Goal: Task Accomplishment & Management: Complete application form

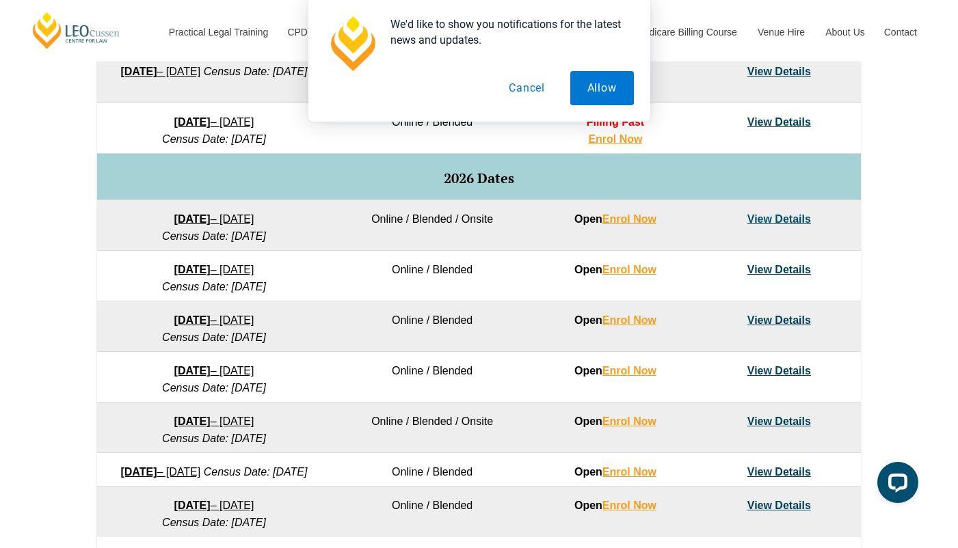
scroll to position [777, 0]
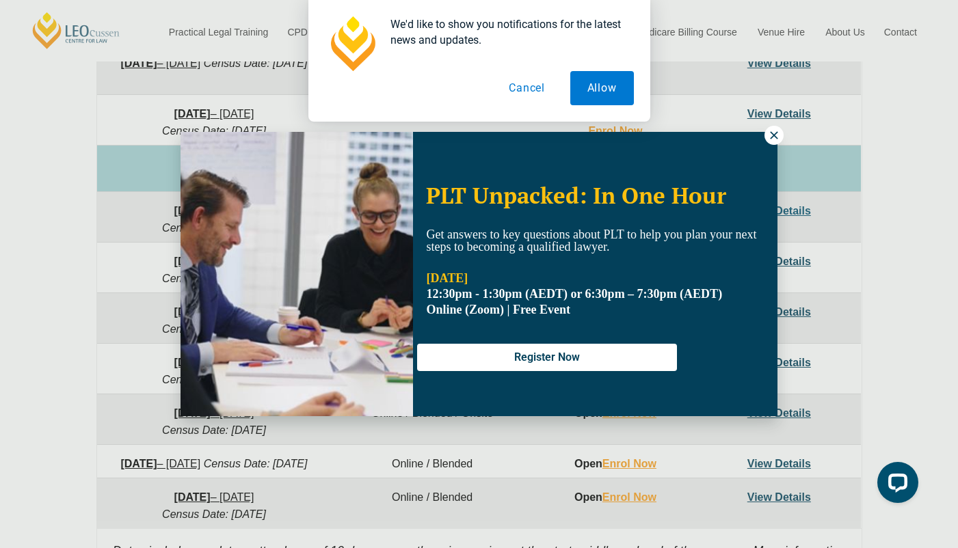
click at [779, 133] on icon at bounding box center [774, 135] width 12 height 12
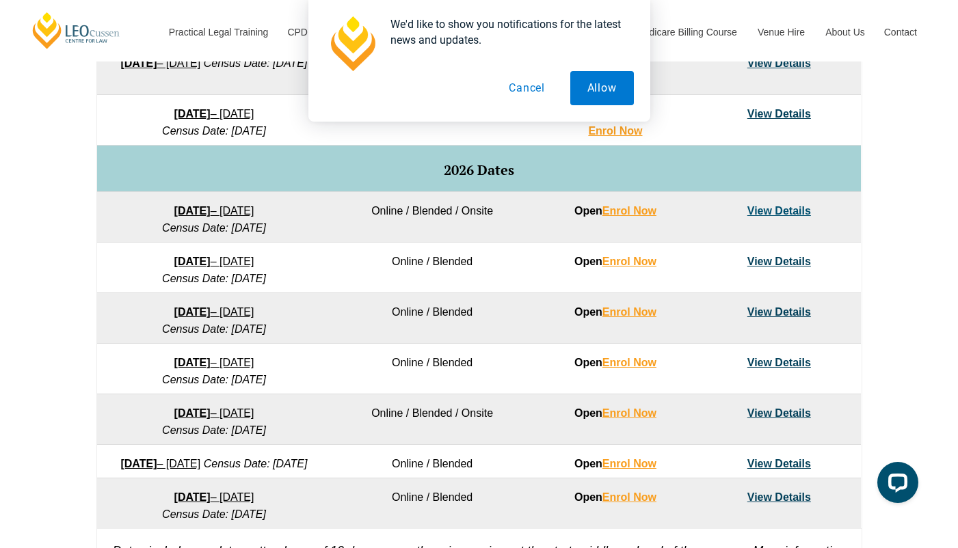
click at [892, 210] on div "VIC ACT WA QLD SA NSW PLT Program Dates in Victoria Full Time Part Time Program…" at bounding box center [479, 200] width 958 height 810
click at [629, 312] on link "Enrol Now" at bounding box center [629, 312] width 54 height 12
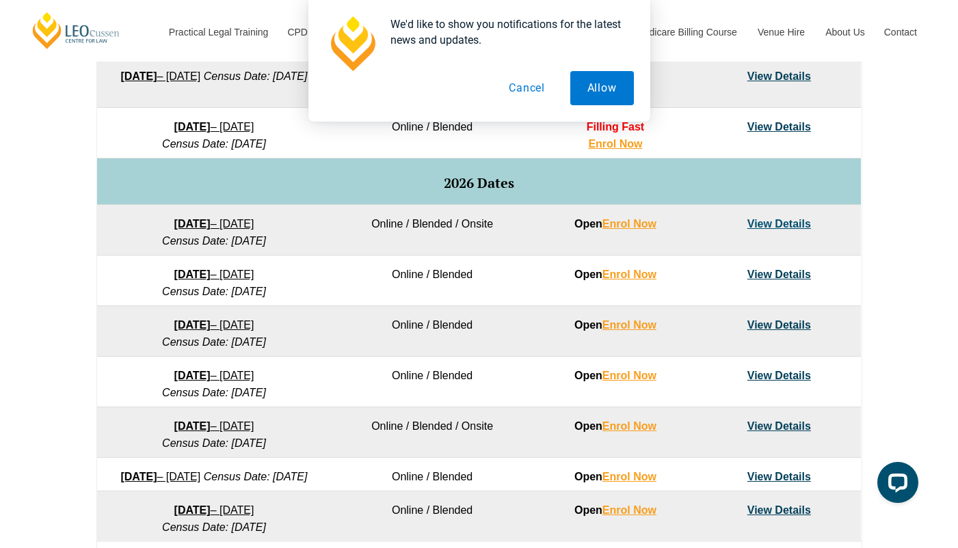
scroll to position [762, 0]
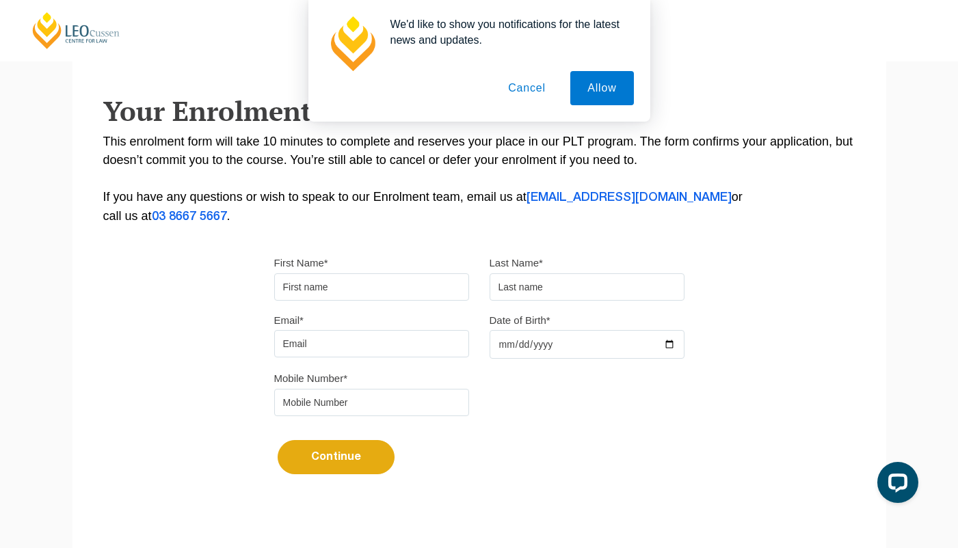
scroll to position [215, 0]
click at [369, 294] on input "First Name*" at bounding box center [371, 286] width 195 height 27
type input "Angus"
type input "[PERSON_NAME]"
type input "[EMAIL_ADDRESS][DOMAIN_NAME]"
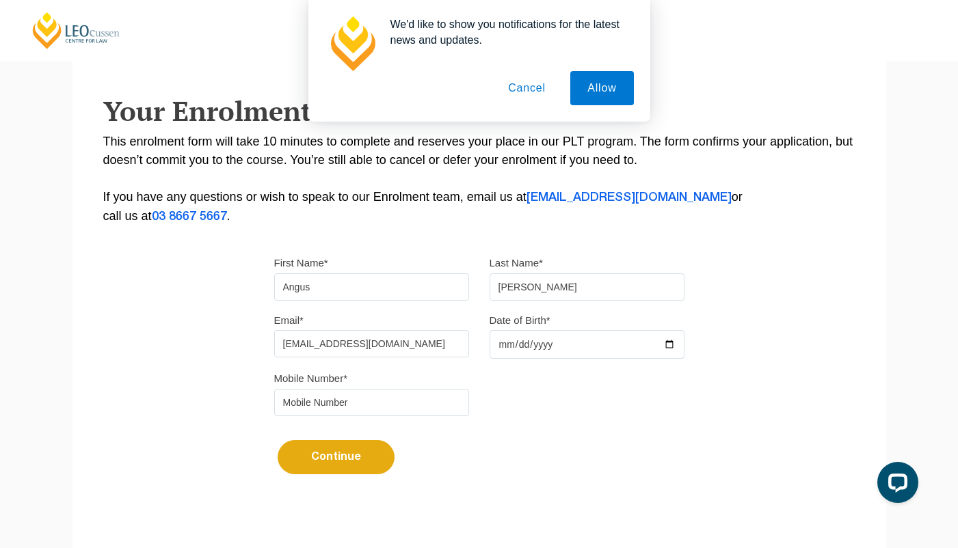
click at [520, 351] on input "Date of Birth*" at bounding box center [586, 344] width 195 height 29
click at [501, 350] on input "Date of Birth*" at bounding box center [586, 344] width 195 height 29
click at [520, 349] on input "Date of Birth*" at bounding box center [586, 344] width 195 height 29
click at [540, 349] on input "Date of Birth*" at bounding box center [586, 344] width 195 height 29
type input "1999-11-21"
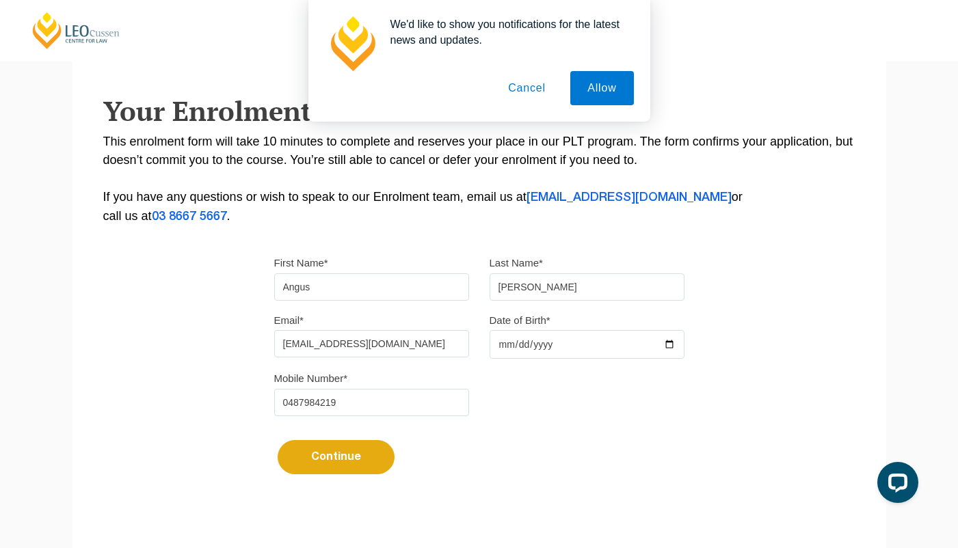
type input "0487984219"
click at [383, 455] on button "Continue" at bounding box center [336, 457] width 117 height 34
select select
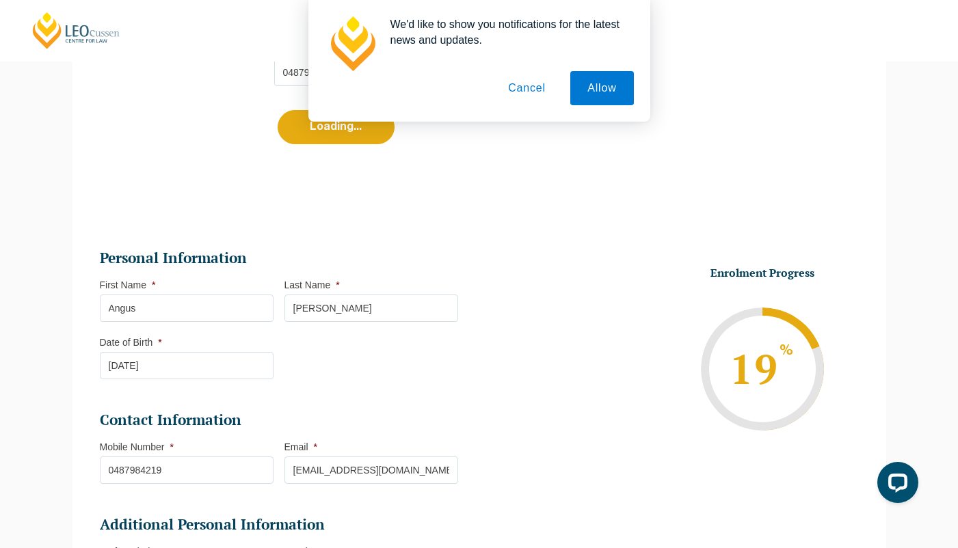
scroll to position [733, 0]
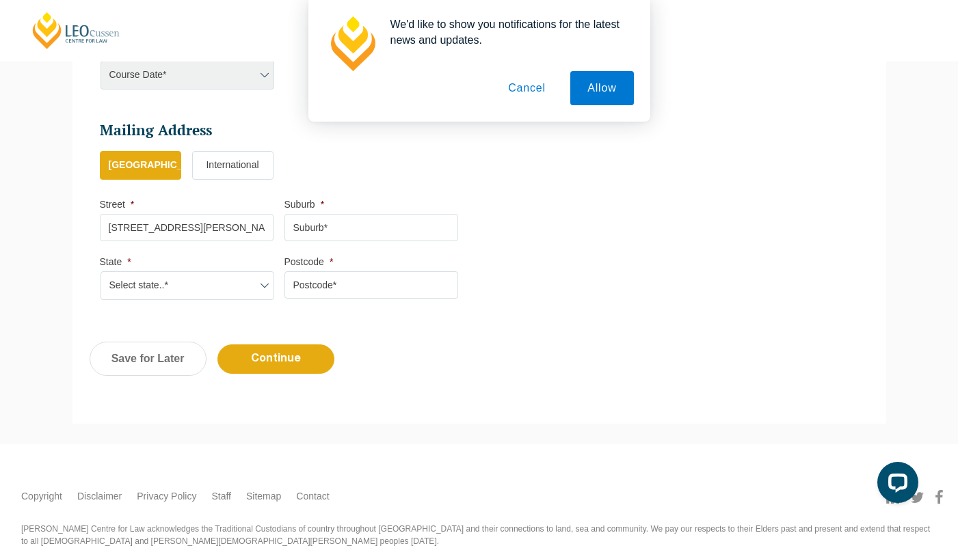
type input "1890 Colac Lavers Hill rd"
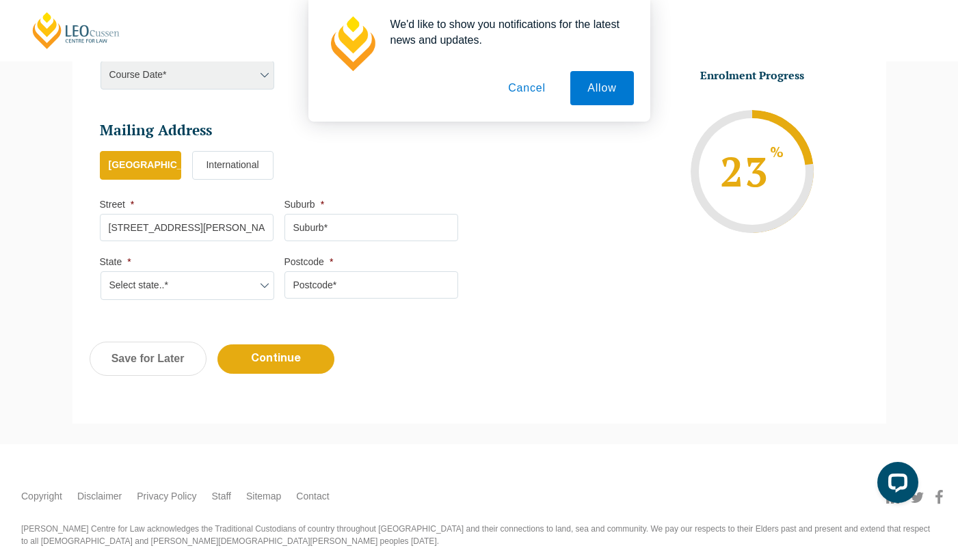
click at [321, 223] on input "Suburb *" at bounding box center [371, 227] width 174 height 27
type input "Kawarren"
select select "VIC"
type input "3249"
click at [311, 349] on input "Continue" at bounding box center [275, 359] width 117 height 29
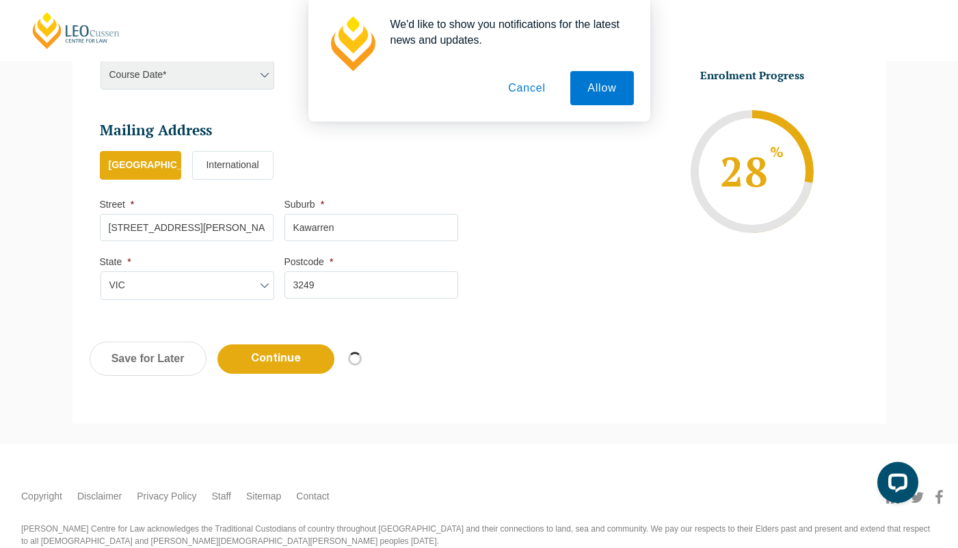
select select
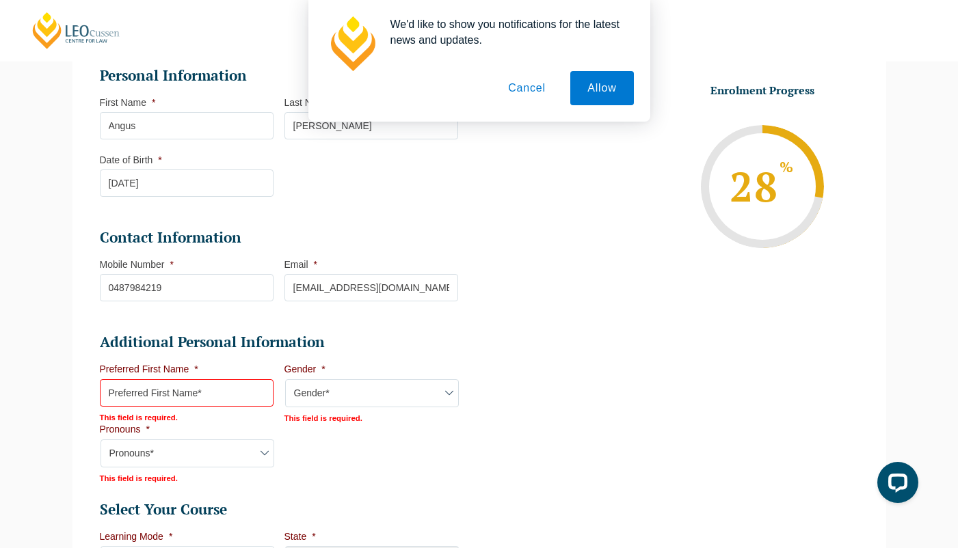
scroll to position [124, 0]
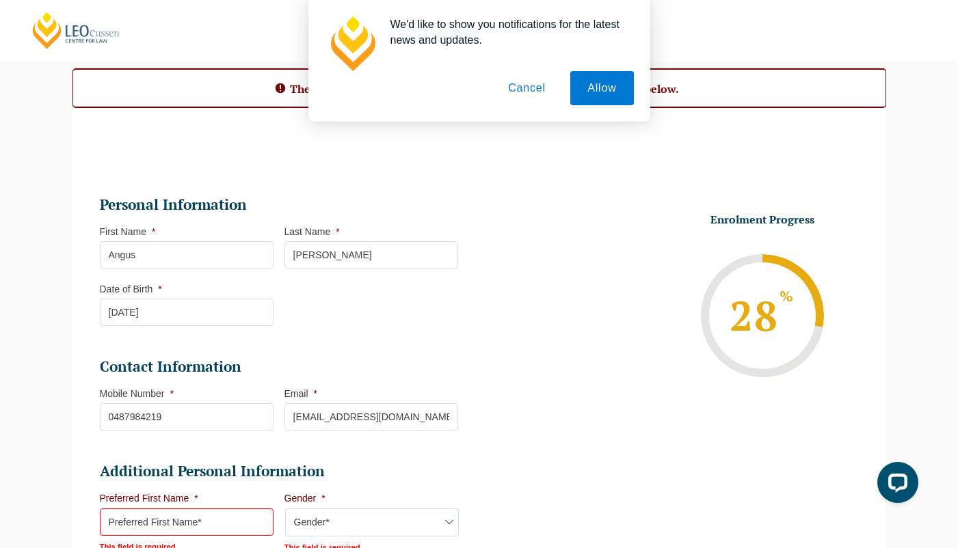
click at [530, 84] on button "Cancel" at bounding box center [527, 88] width 72 height 34
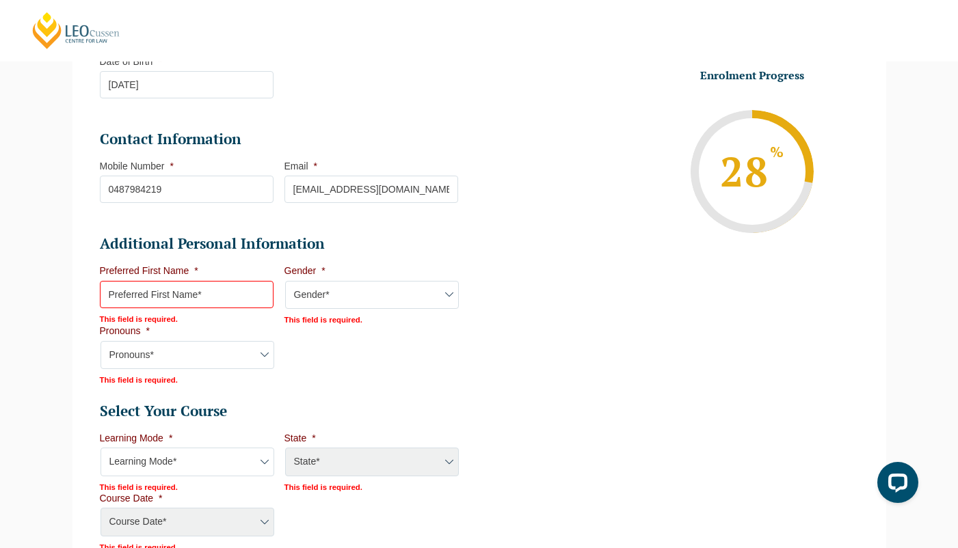
scroll to position [356, 0]
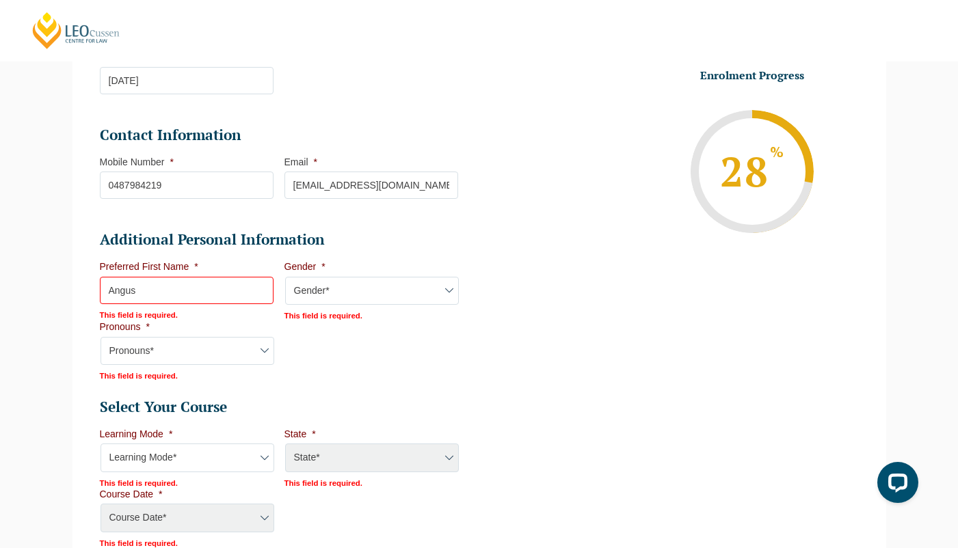
type input "Angus"
select select "Male"
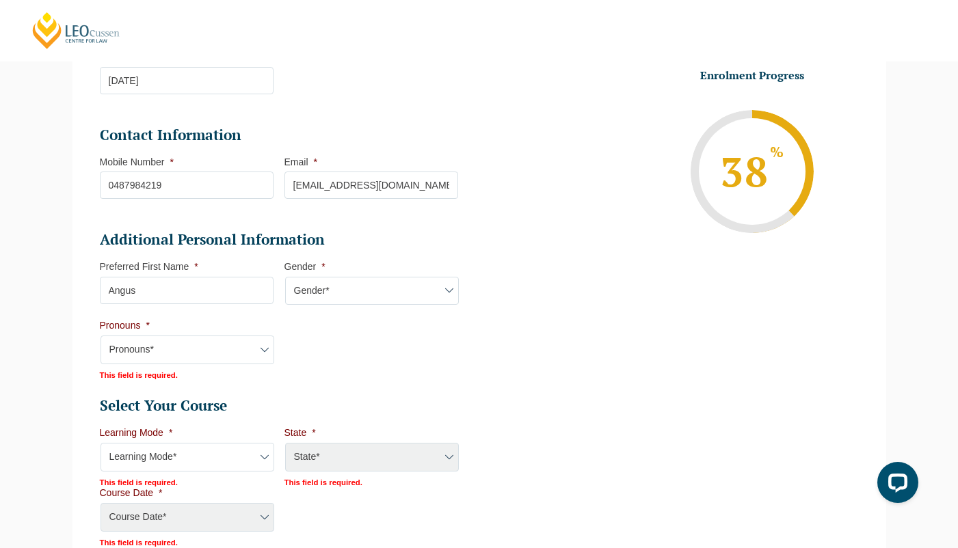
select select "He/Him/His"
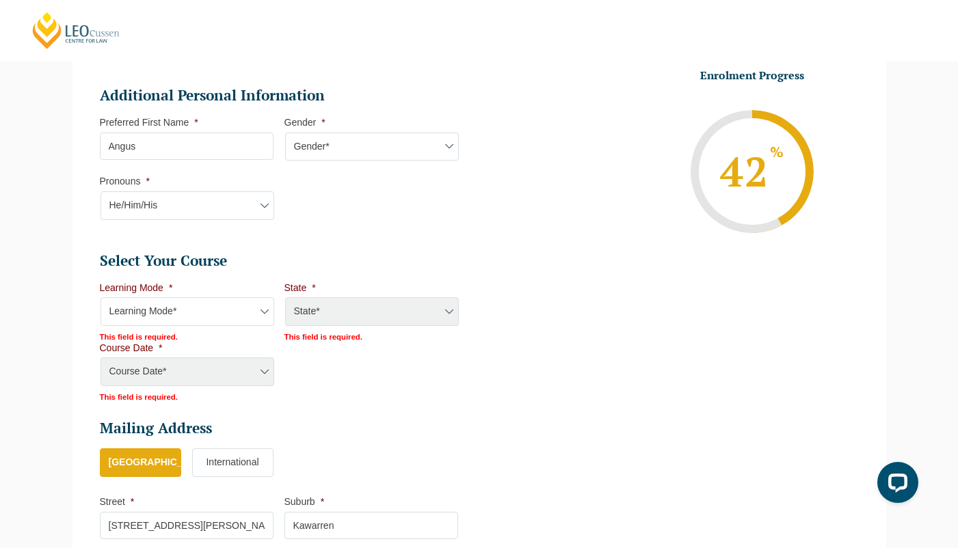
scroll to position [507, 0]
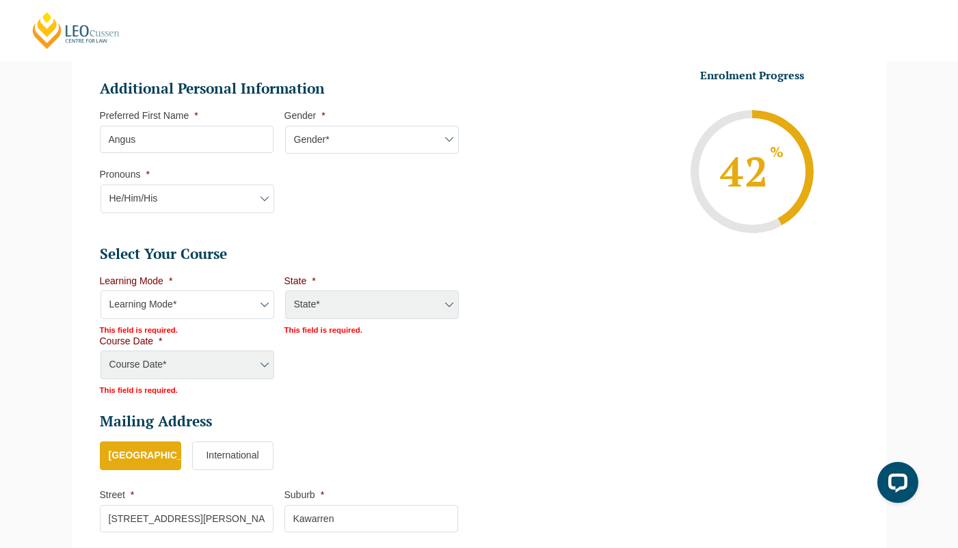
select select "Online Full Time Learning"
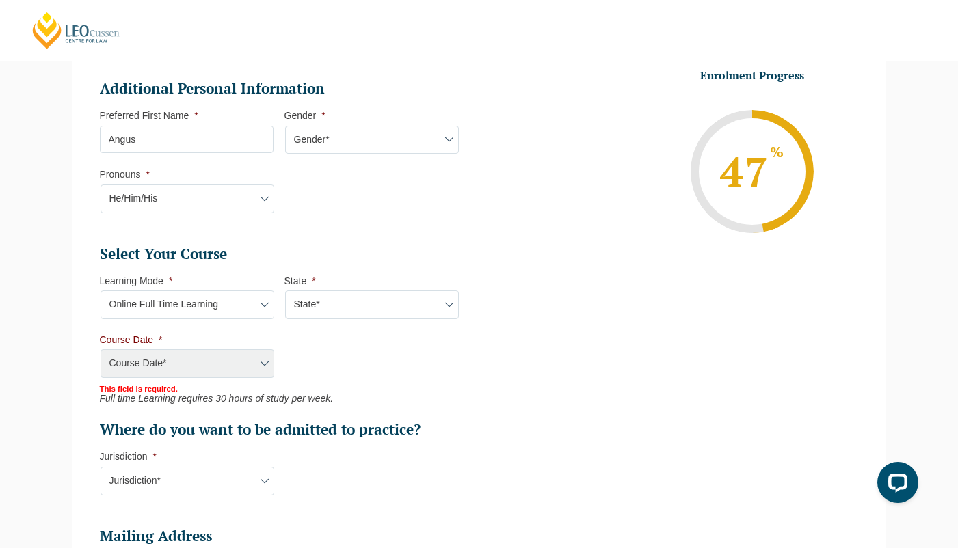
select select "National (ACT/NSW, VIC, QLD, SA, WA)"
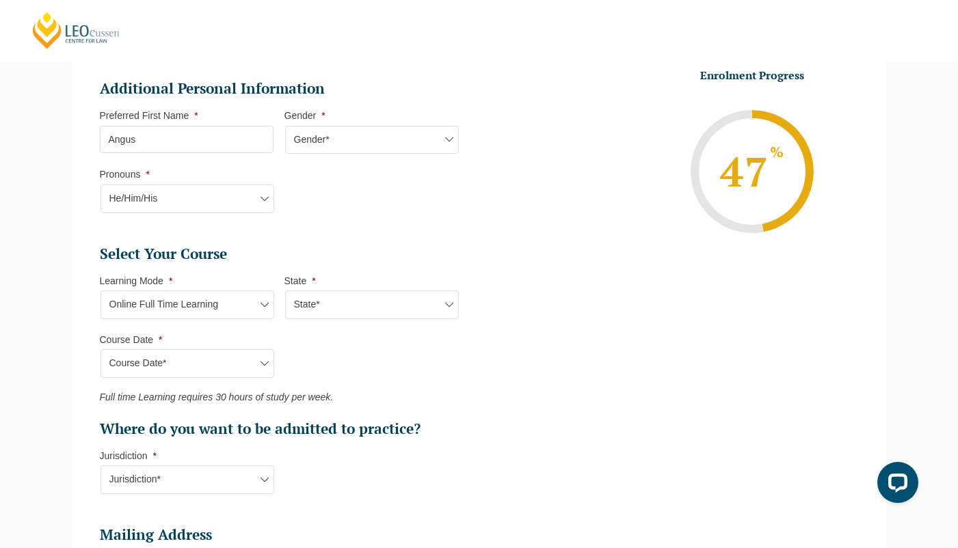
select select "March 2026 (23-Mar-2026 to 07-Aug-2026)"
type input "Intake 04 March 2026 FT"
type input "Practical Legal Training (NAT)"
select select "NAT PLT (MAR) 2026 Full Time Online"
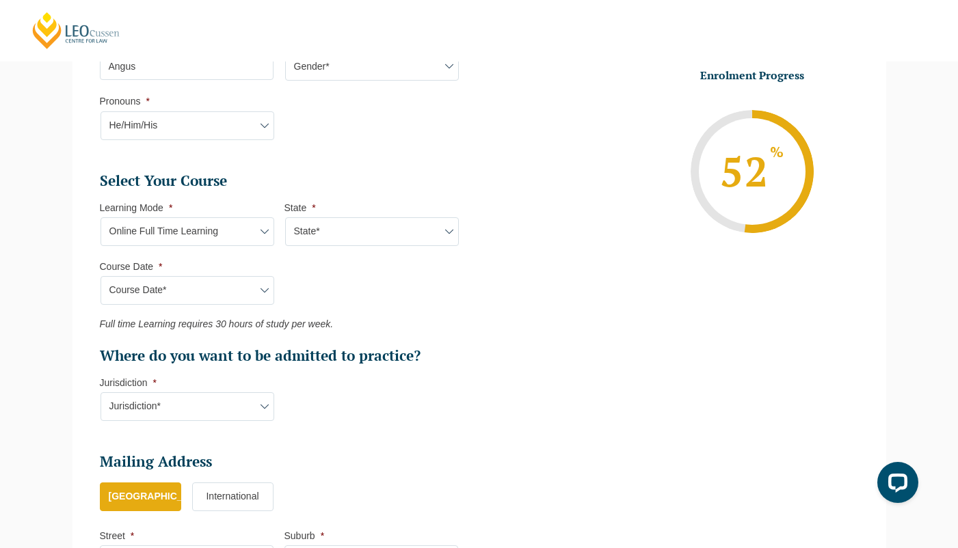
scroll to position [588, 0]
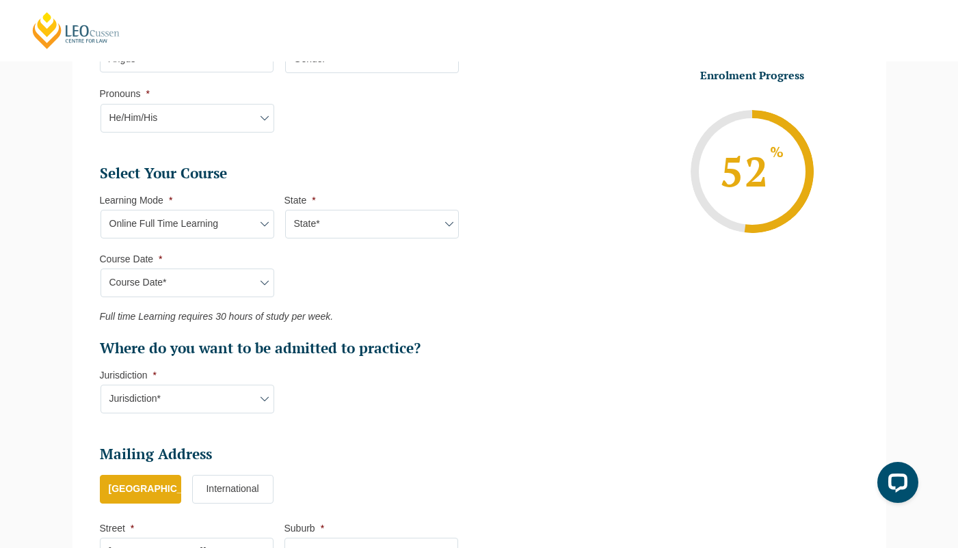
select select "VIC"
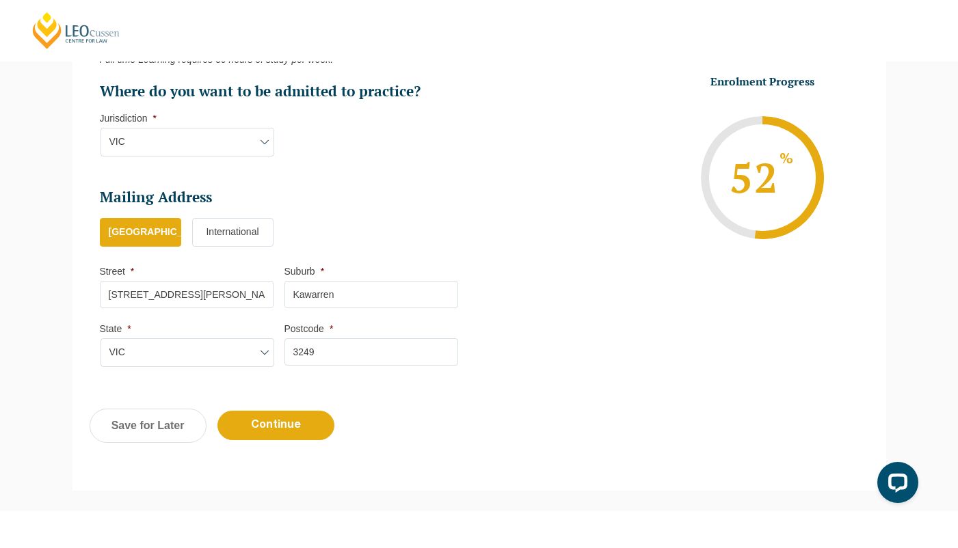
scroll to position [850, 0]
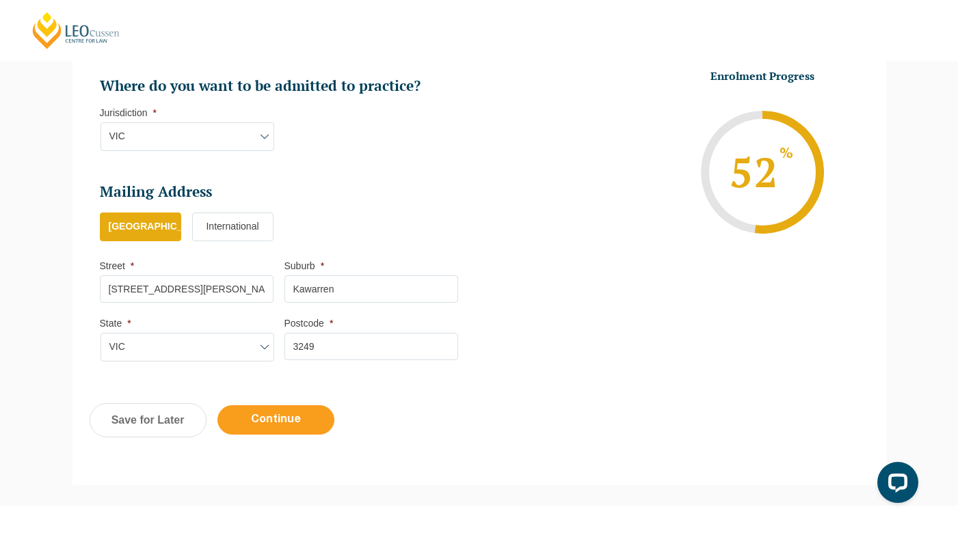
click at [314, 405] on input "Continue" at bounding box center [275, 419] width 117 height 29
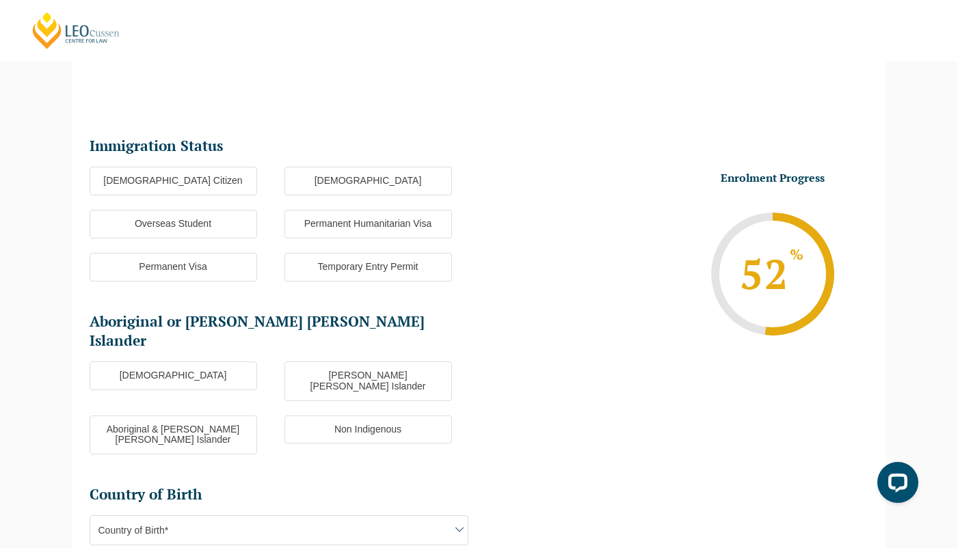
scroll to position [118, 0]
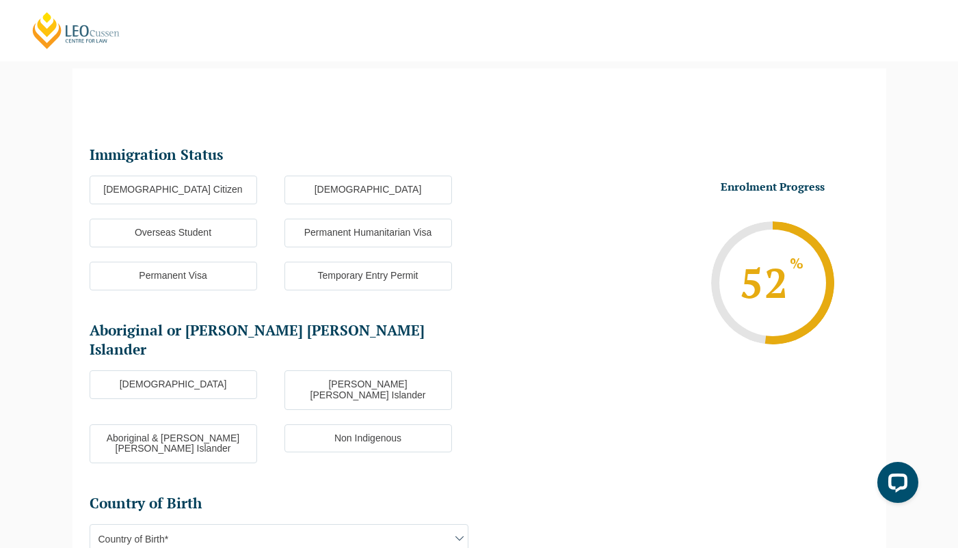
click at [229, 185] on label "Australian Citizen" at bounding box center [173, 190] width 167 height 29
click at [0, 0] on input "Australian Citizen" at bounding box center [0, 0] width 0 height 0
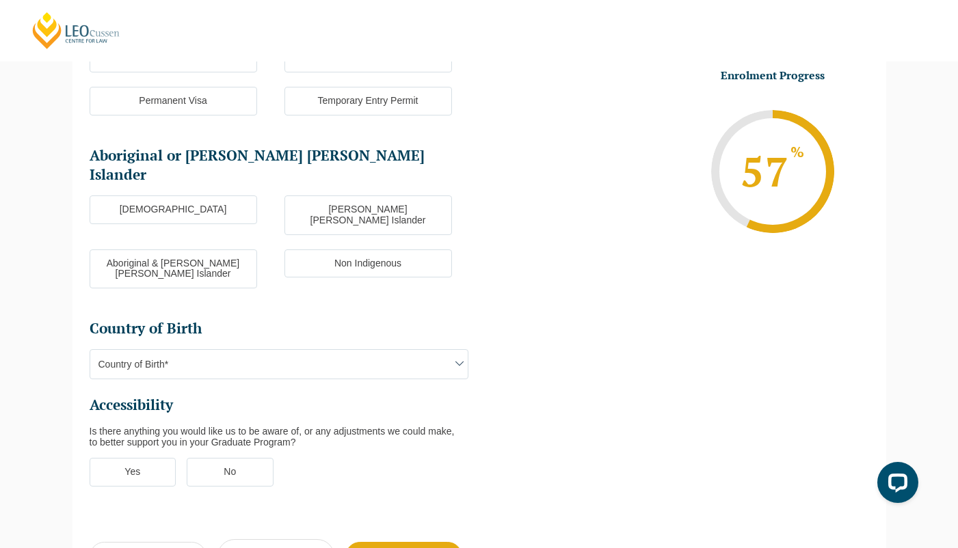
click at [229, 196] on label "Aboriginal" at bounding box center [173, 210] width 167 height 29
click at [0, 0] on input "Aboriginal" at bounding box center [0, 0] width 0 height 0
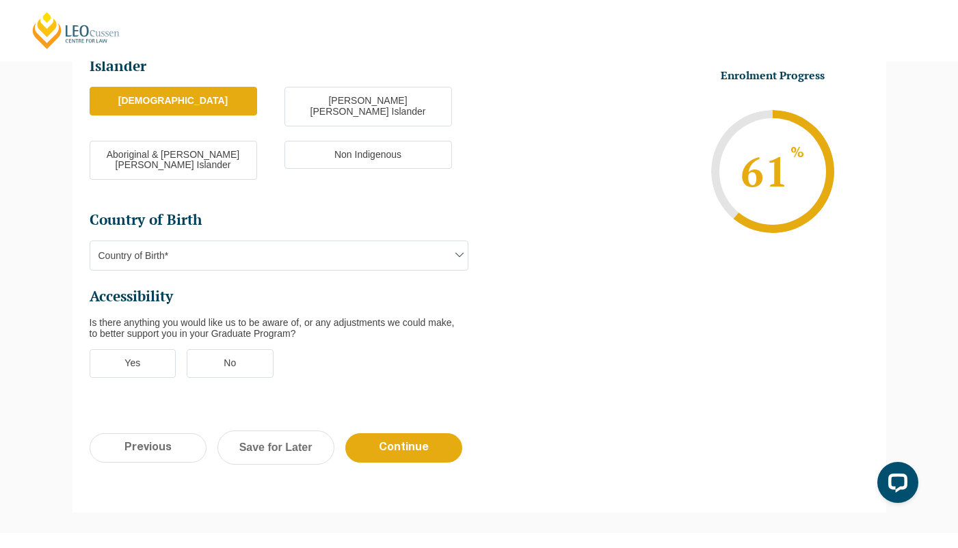
scroll to position [406, 0]
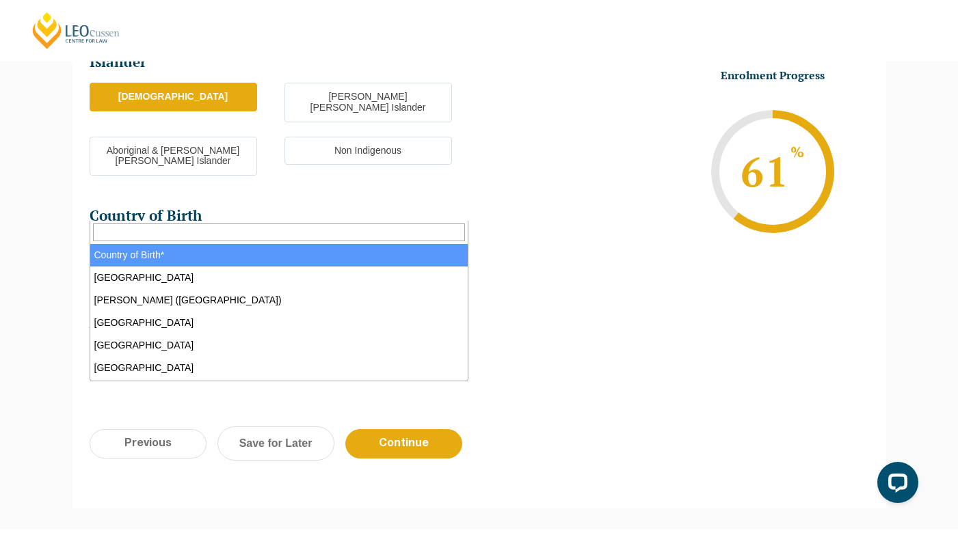
click at [225, 237] on span "Country of Birth*" at bounding box center [278, 251] width 377 height 29
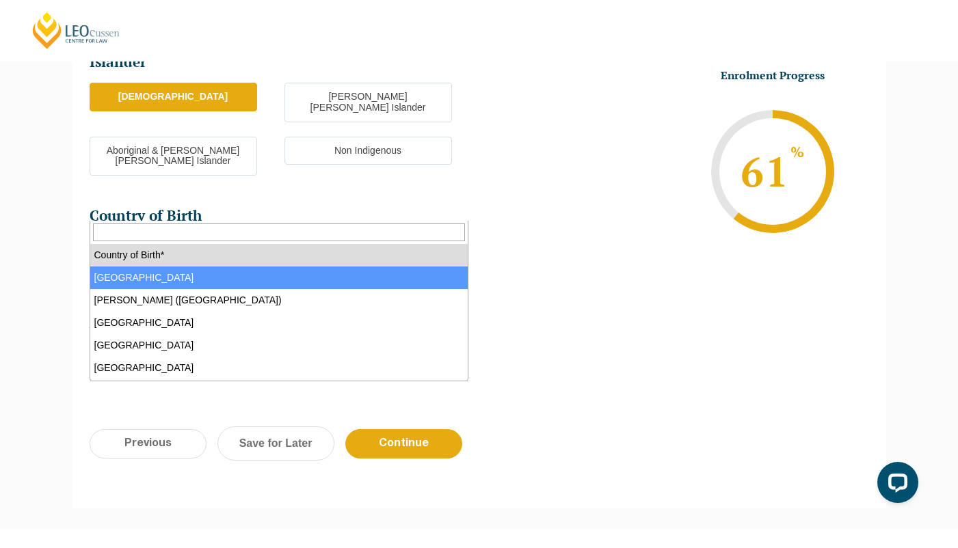
select select "Australia 1101"
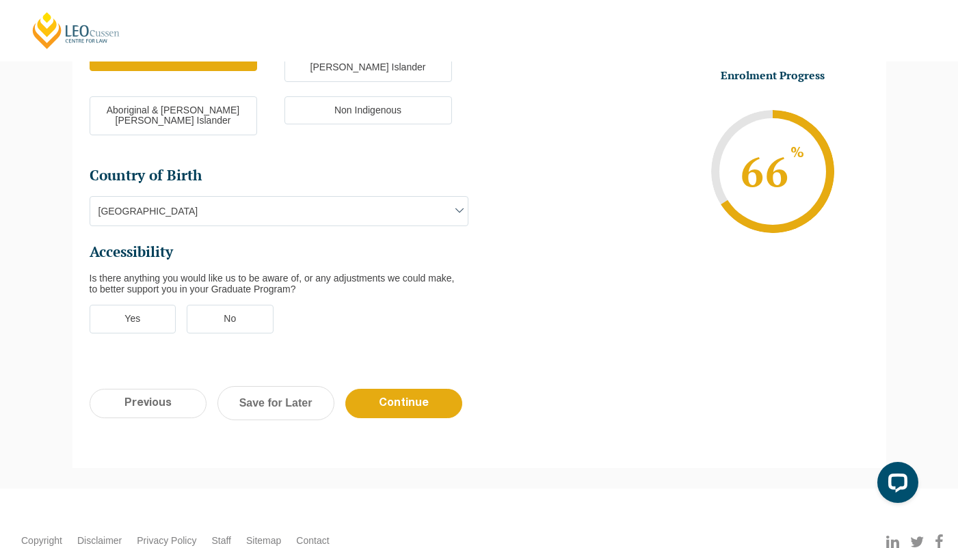
scroll to position [461, 0]
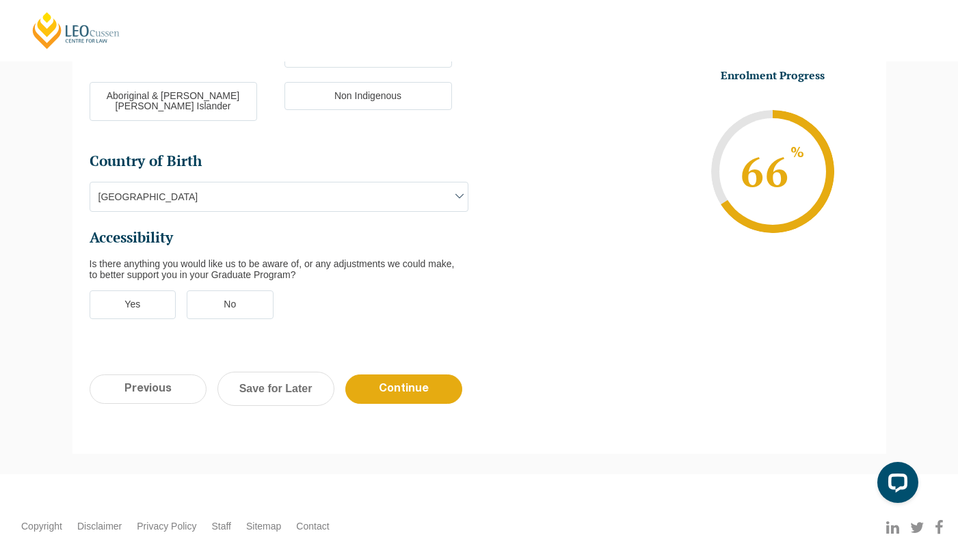
click at [162, 291] on label "Yes" at bounding box center [133, 305] width 87 height 29
click at [0, 0] on input "Yes" at bounding box center [0, 0] width 0 height 0
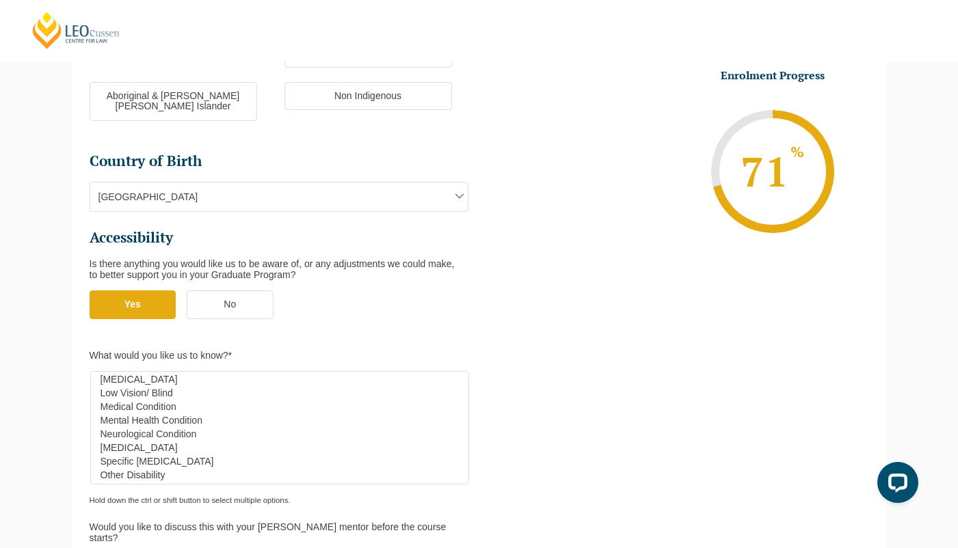
scroll to position [46, 0]
select select "Specific Learning Disability"
click at [188, 443] on option "Specific Learning Disability" at bounding box center [276, 450] width 354 height 14
click at [208, 443] on option "Specific Learning Disability" at bounding box center [276, 450] width 354 height 14
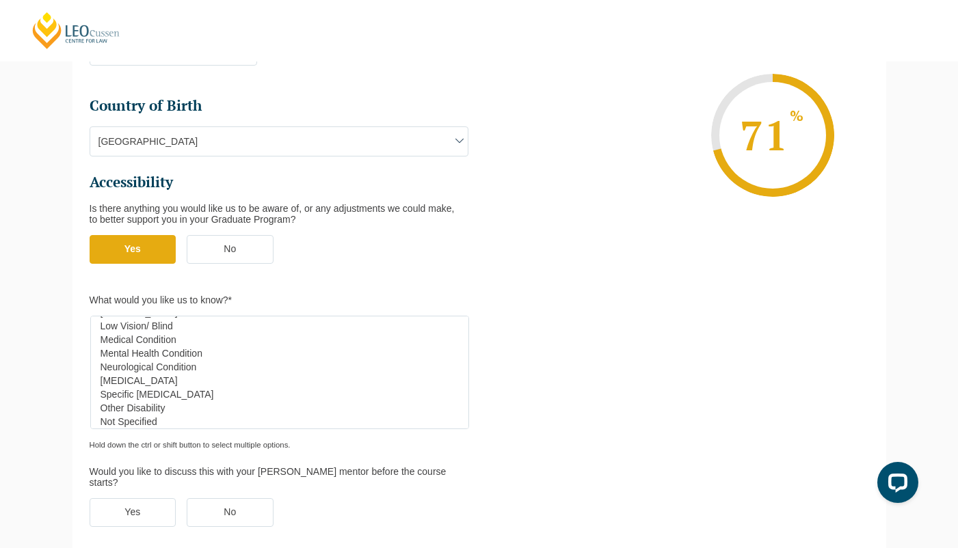
click at [159, 498] on label "Yes" at bounding box center [133, 512] width 87 height 29
click at [0, 0] on input "Yes" at bounding box center [0, 0] width 0 height 0
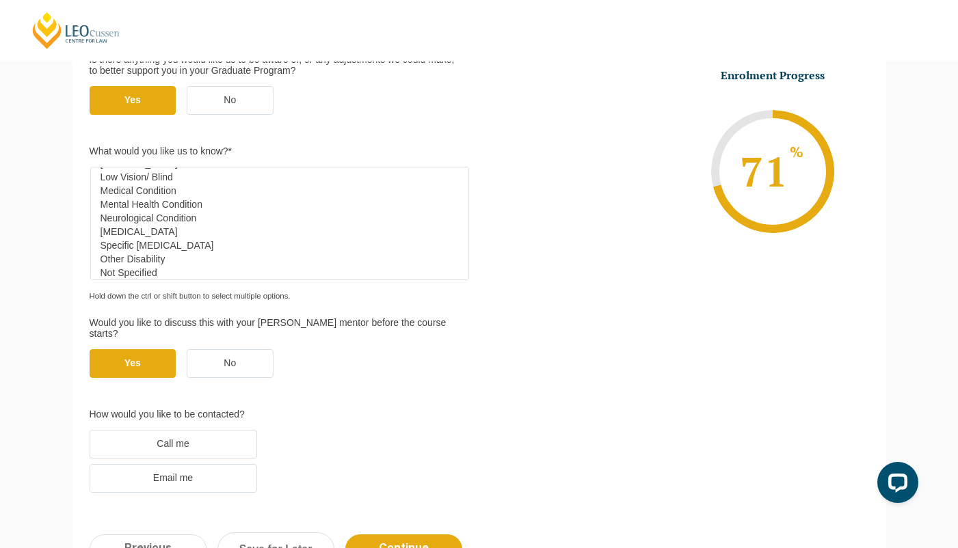
scroll to position [688, 0]
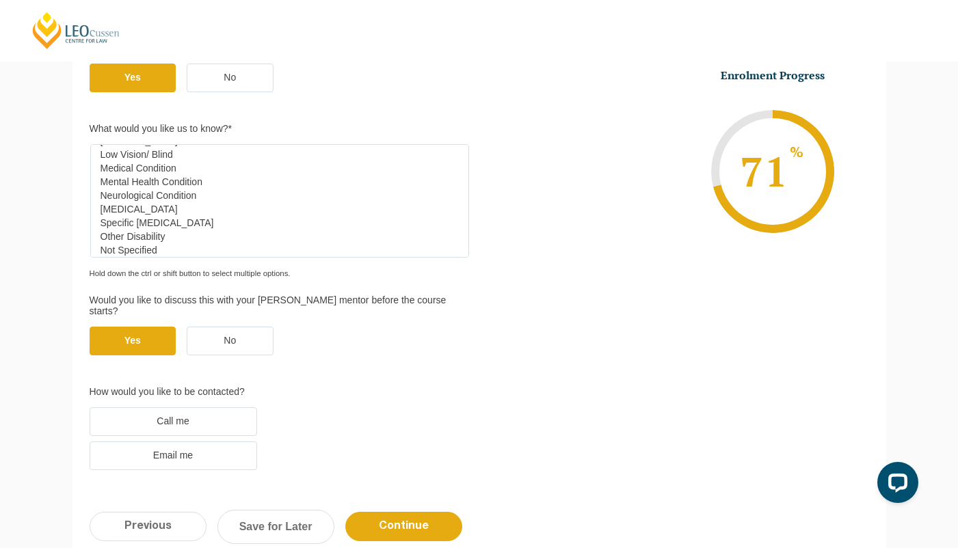
click at [226, 442] on label "Email me" at bounding box center [173, 456] width 167 height 29
click at [0, 0] on input "Email me" at bounding box center [0, 0] width 0 height 0
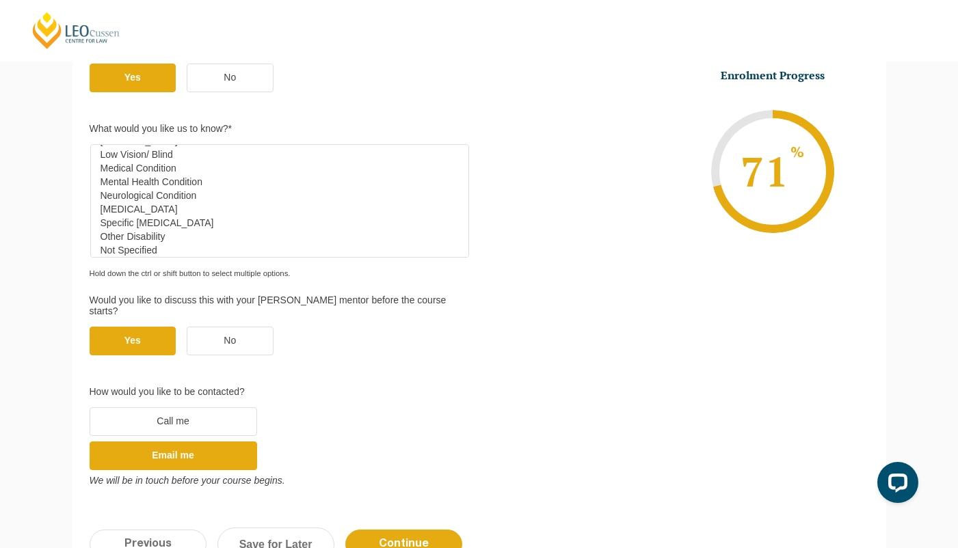
click at [237, 407] on label "Call me" at bounding box center [173, 421] width 167 height 29
click at [0, 0] on input "Call me" at bounding box center [0, 0] width 0 height 0
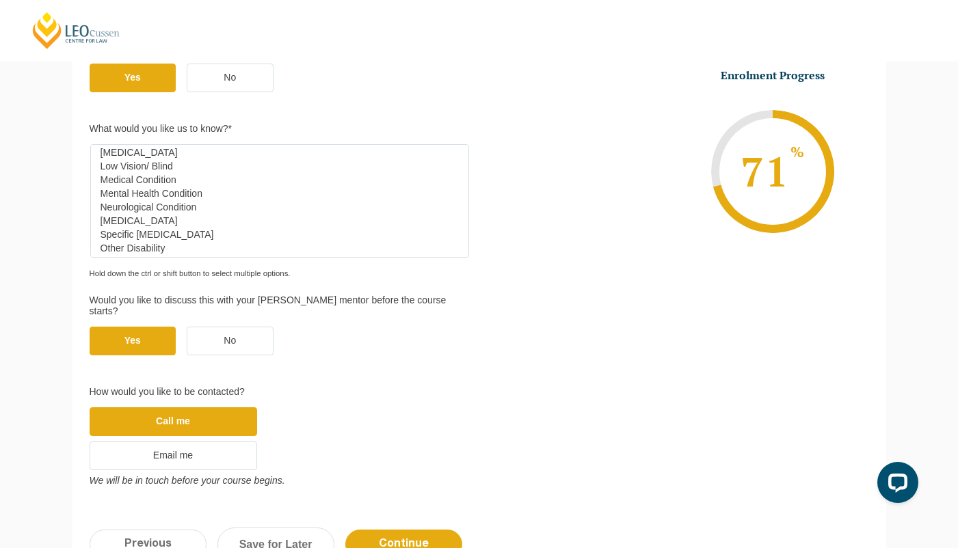
scroll to position [46, 0]
click at [445, 530] on input "Continue" at bounding box center [403, 544] width 117 height 29
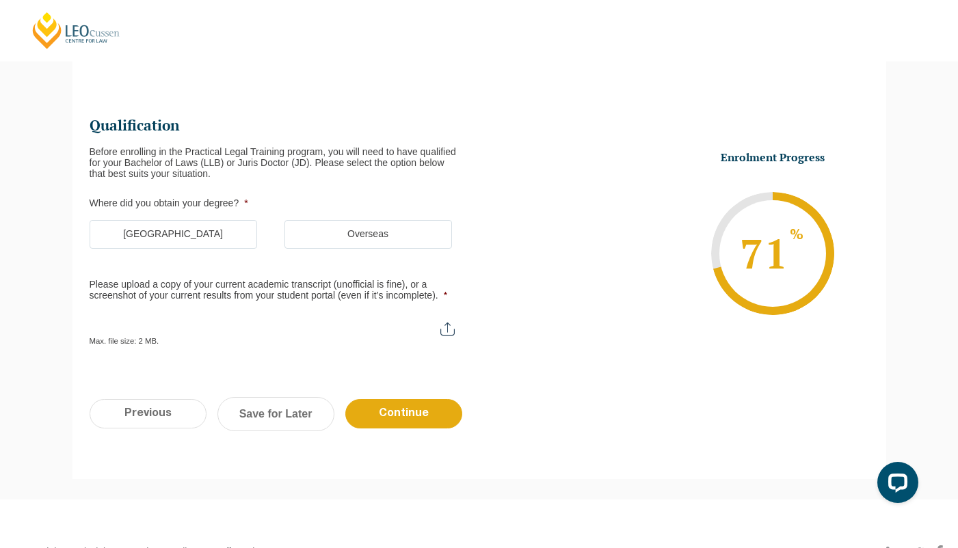
scroll to position [118, 0]
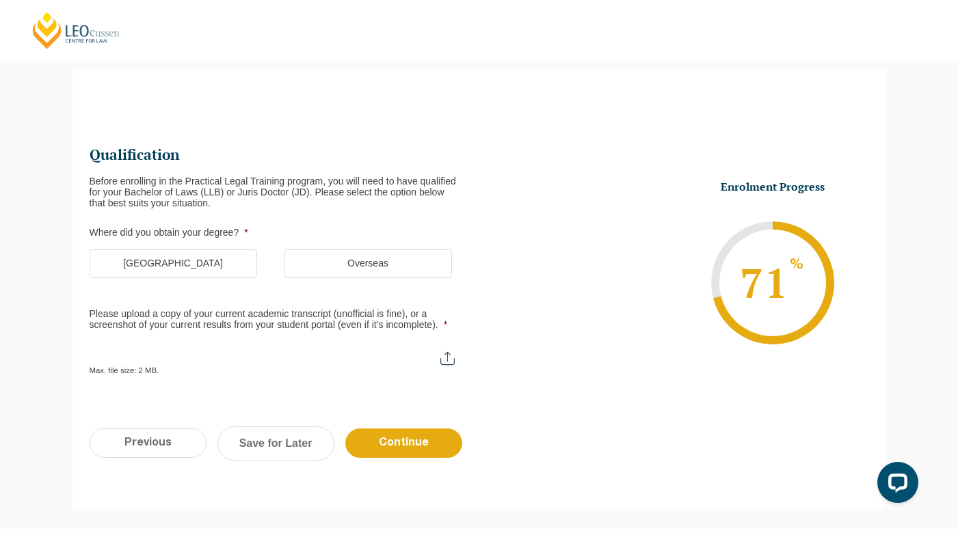
click at [230, 252] on label "Australia" at bounding box center [173, 264] width 167 height 29
click at [0, 0] on input "Australia" at bounding box center [0, 0] width 0 height 0
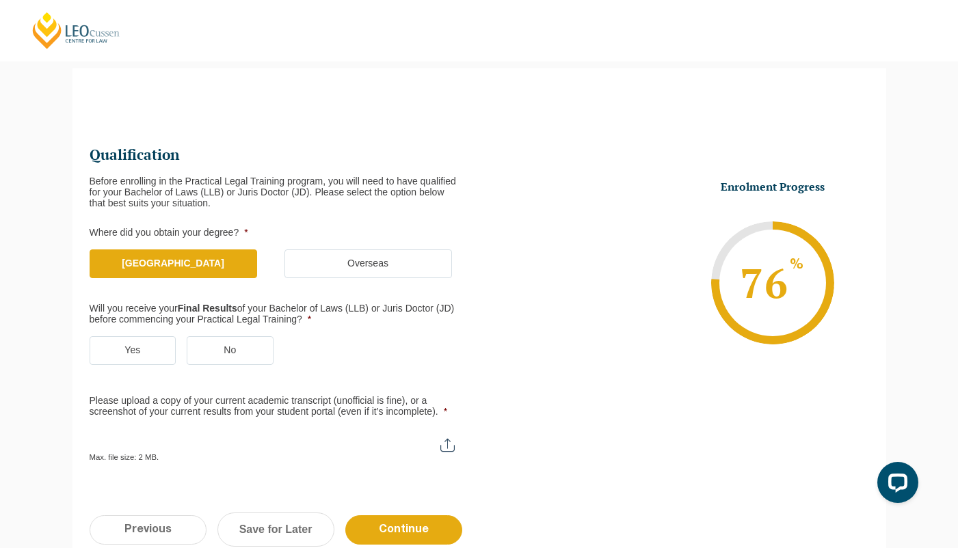
click at [162, 342] on label "Yes" at bounding box center [133, 350] width 87 height 29
click at [0, 0] on input "Yes" at bounding box center [0, 0] width 0 height 0
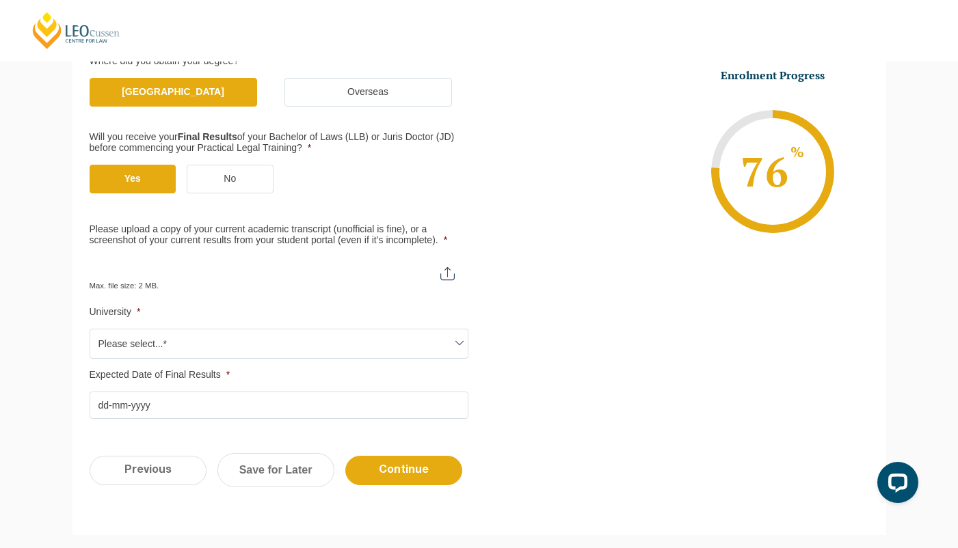
scroll to position [295, 0]
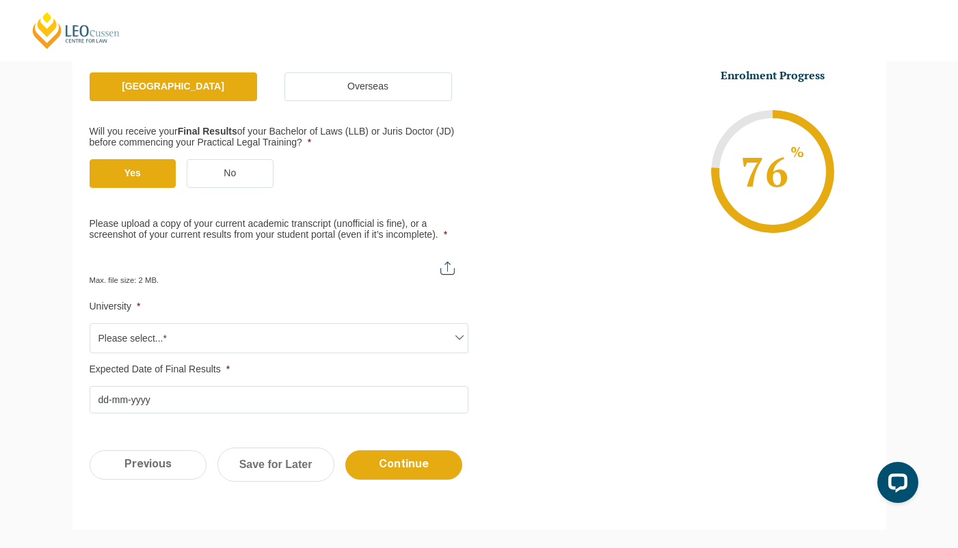
click at [417, 334] on span "Please select...*" at bounding box center [278, 338] width 377 height 29
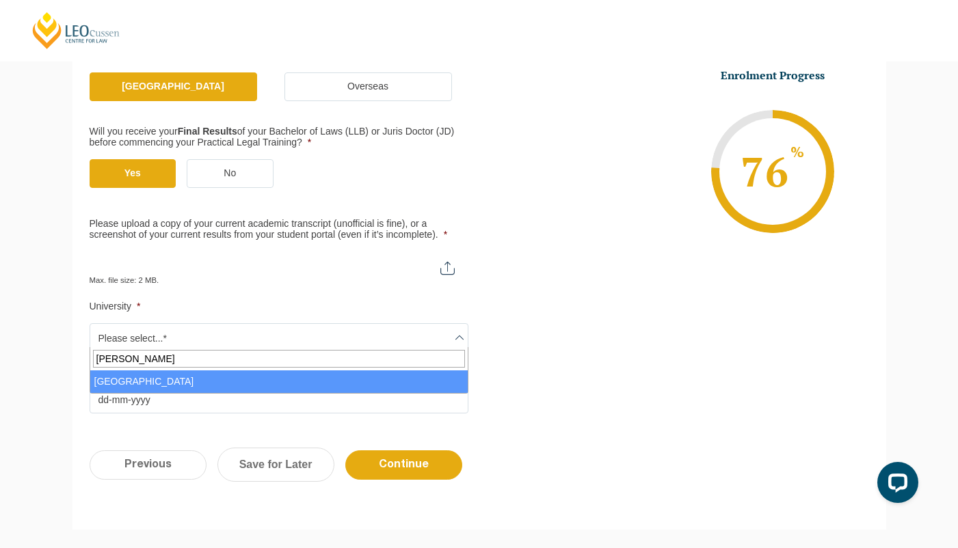
type input "mel"
select select "University of Melbourne"
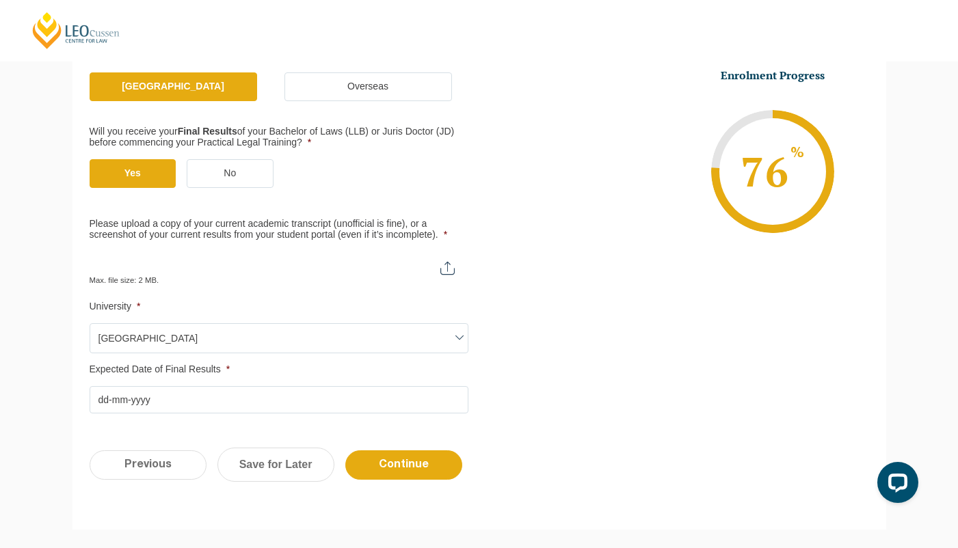
click at [221, 392] on input "Expected Date of Final Results *" at bounding box center [279, 399] width 379 height 27
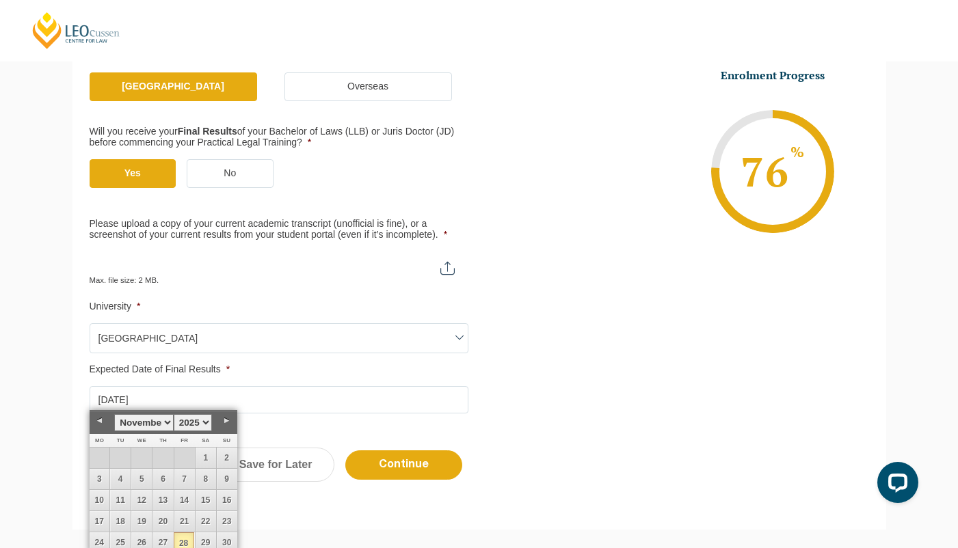
type input "28-11-2025"
click at [186, 261] on input "Please upload a copy of your current academic transcript (unofficial is fine), …" at bounding box center [279, 263] width 379 height 23
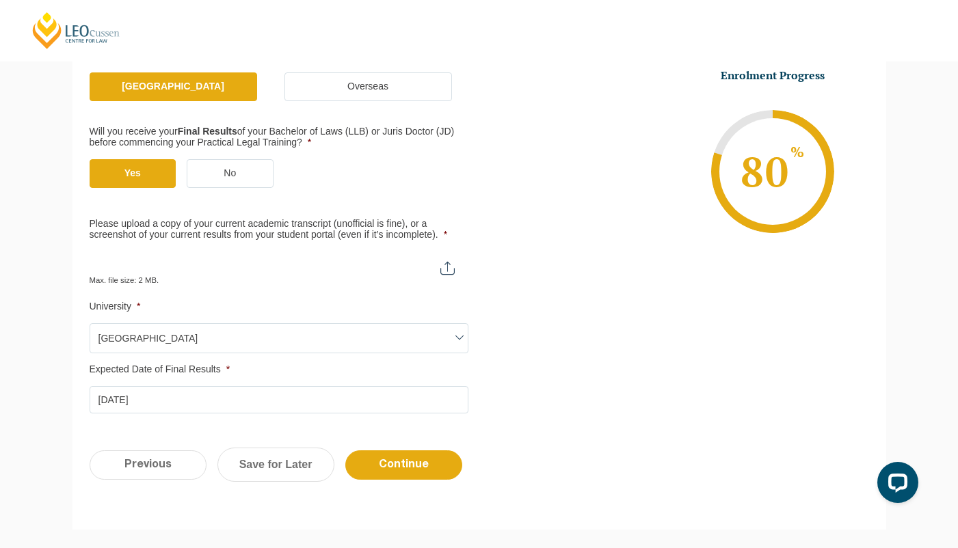
type input "C:\fakepath\StatementofResults-1160591-04_Aug_2025.pdf"
click at [447, 450] on input "Continue" at bounding box center [403, 464] width 117 height 29
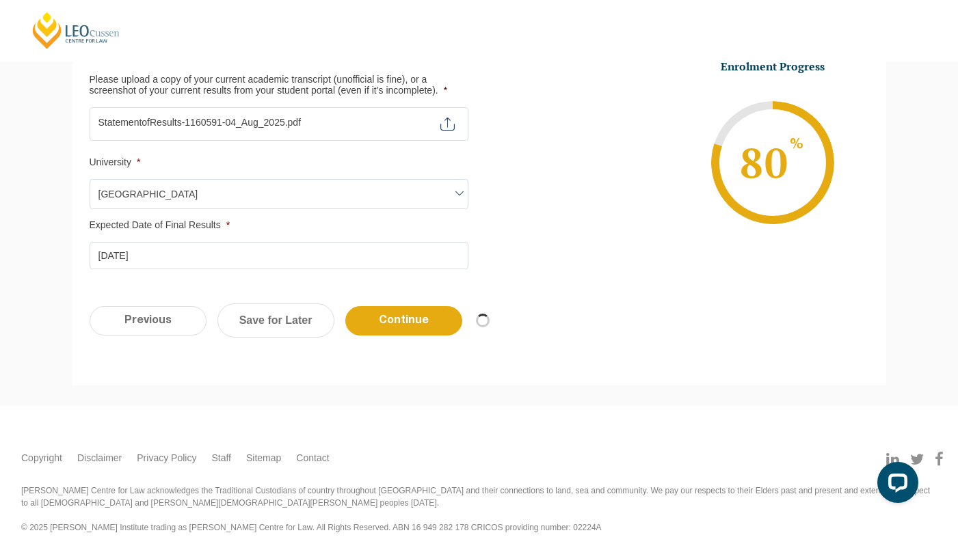
scroll to position [439, 0]
click at [434, 307] on input "Continue" at bounding box center [403, 321] width 117 height 29
click at [435, 311] on input "Continue" at bounding box center [403, 321] width 117 height 29
click at [418, 316] on input "Continue" at bounding box center [403, 321] width 117 height 29
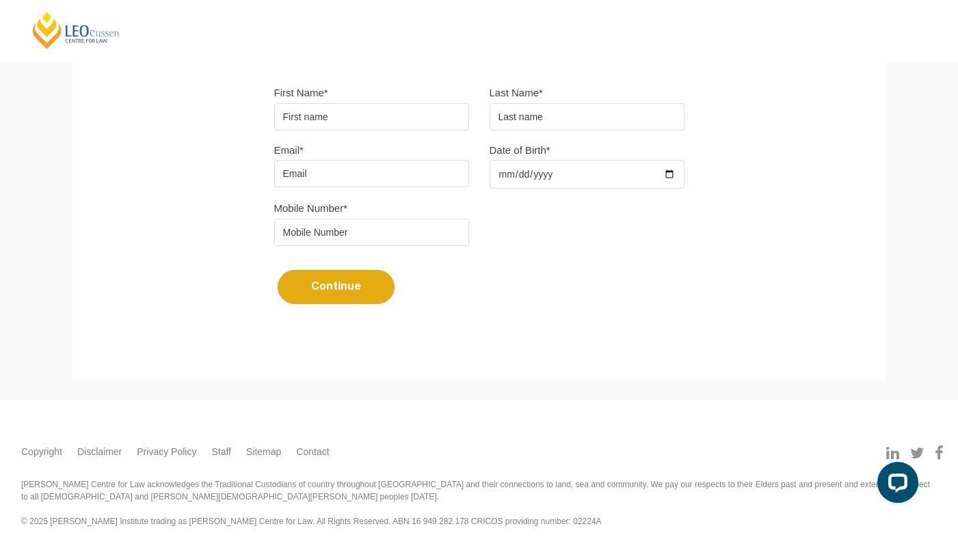
scroll to position [390, 0]
type input "ANgus"
type input "Angus"
type input "Vance"
click at [353, 228] on input "428095333" at bounding box center [371, 232] width 195 height 27
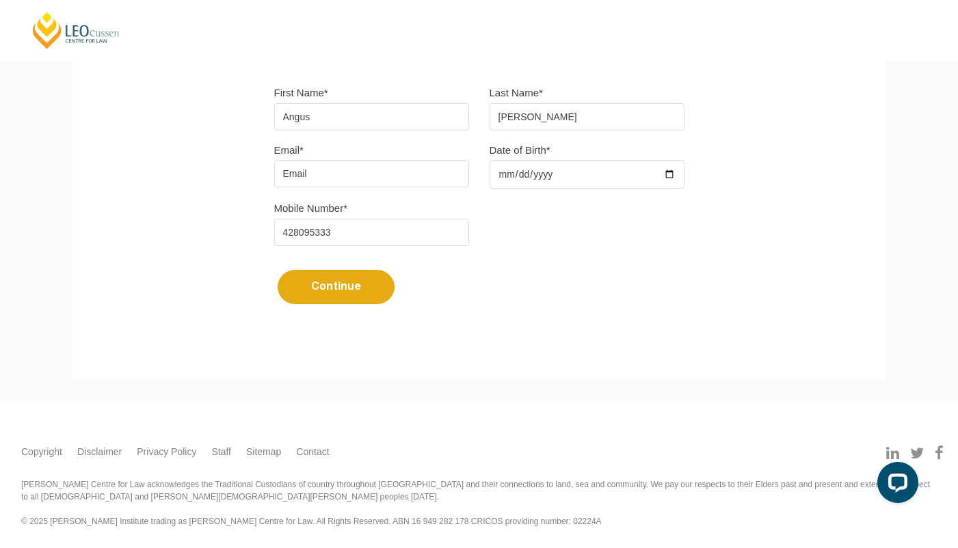
click at [353, 228] on input "428095333" at bounding box center [371, 232] width 195 height 27
type input "0487984219"
type input "angovance@gmail.com"
click at [543, 163] on input "Date of Birth*" at bounding box center [586, 174] width 195 height 29
type input "1999-11-21"
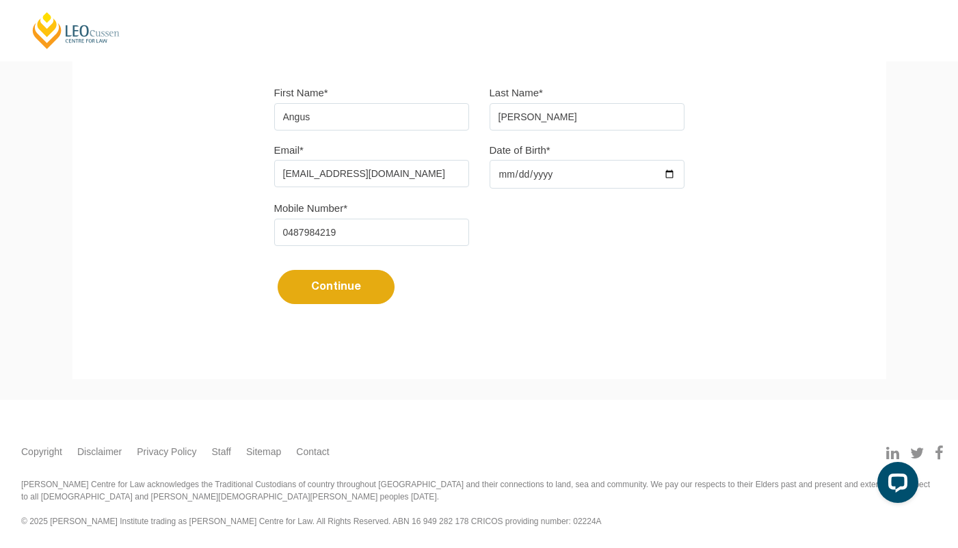
click at [383, 280] on button "Continue" at bounding box center [336, 287] width 117 height 34
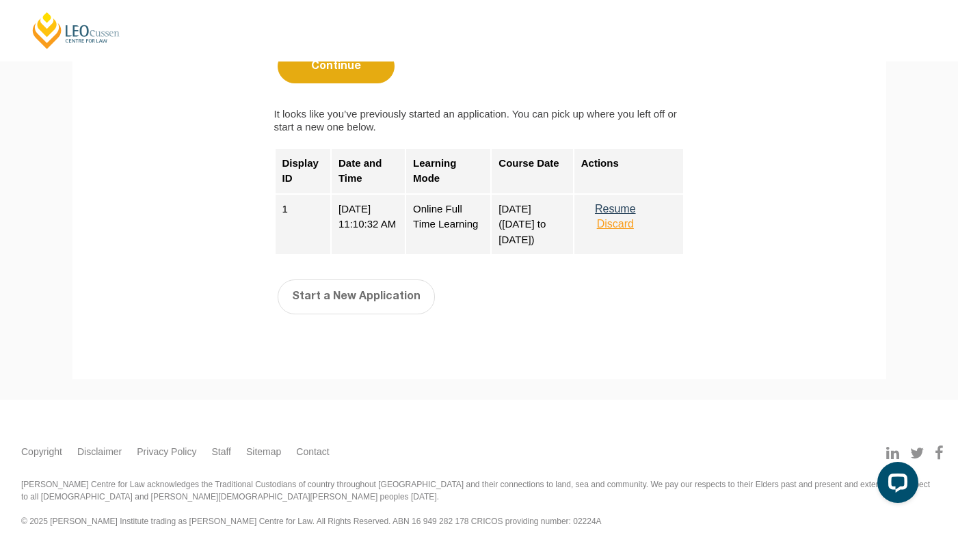
scroll to position [610, 0]
click at [649, 208] on button "Resume" at bounding box center [615, 209] width 68 height 12
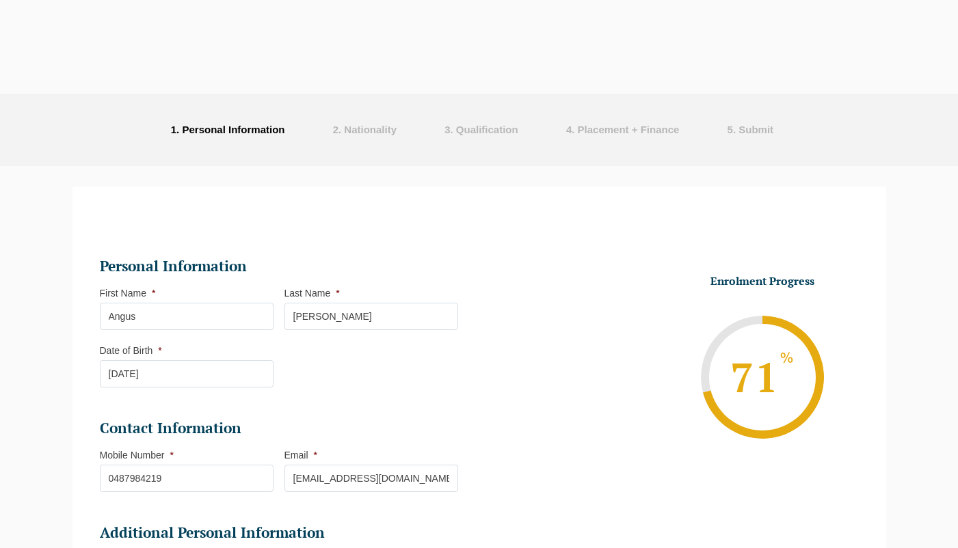
select select "Online Full Time Learning"
select select "National ([GEOGRAPHIC_DATA]/[GEOGRAPHIC_DATA], [GEOGRAPHIC_DATA], [GEOGRAPHIC_D…"
select select
select select "[DATE] ([DATE] to [DATE])"
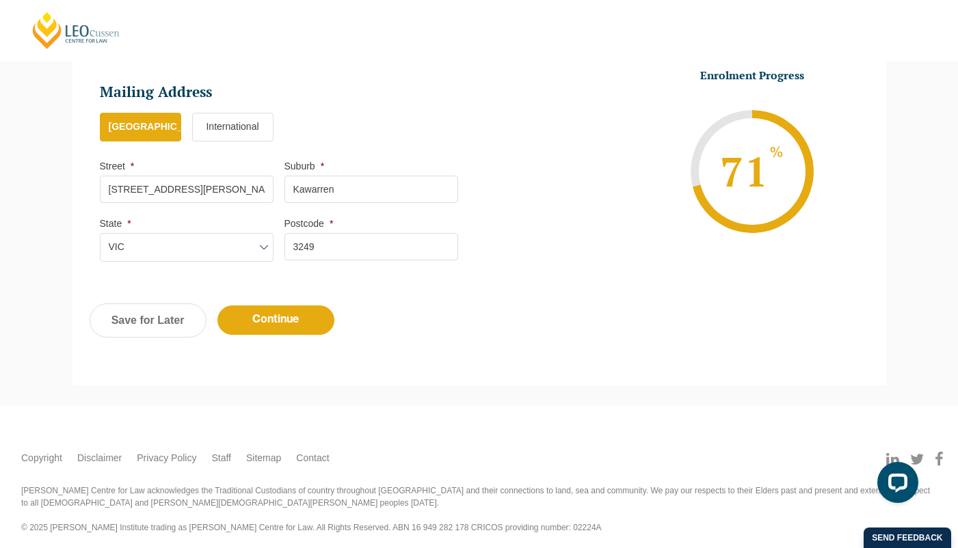
scroll to position [887, 0]
click at [313, 312] on input "Continue" at bounding box center [275, 320] width 117 height 29
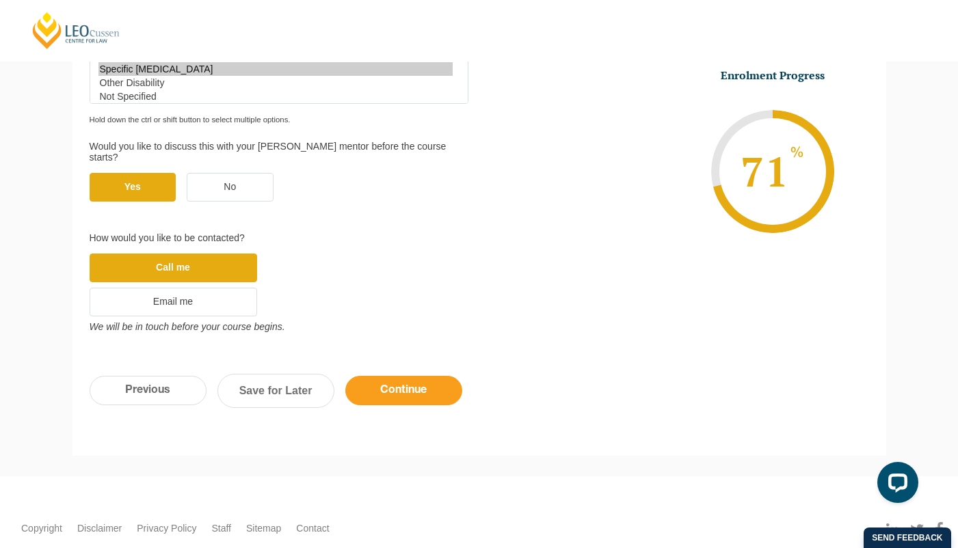
scroll to position [841, 0]
click at [438, 377] on input "Continue" at bounding box center [403, 391] width 117 height 29
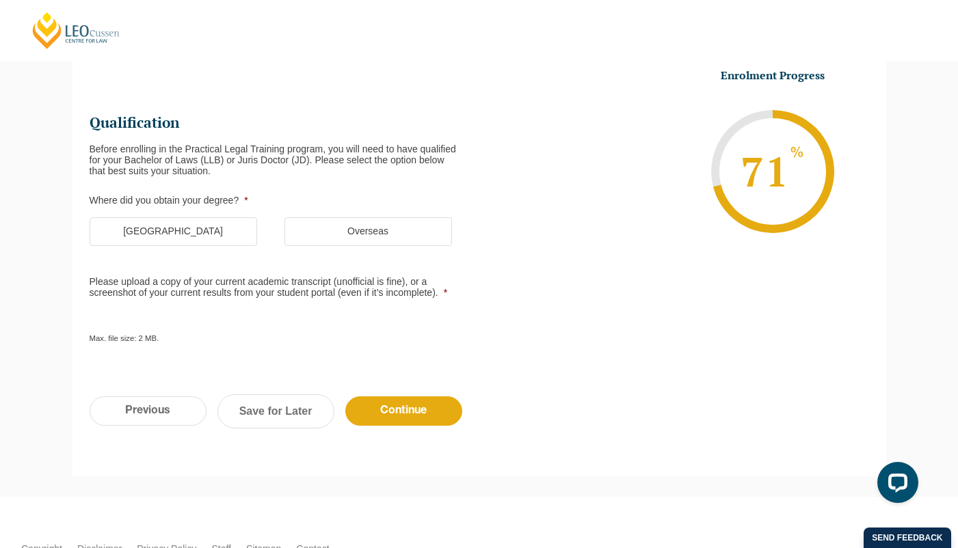
scroll to position [118, 0]
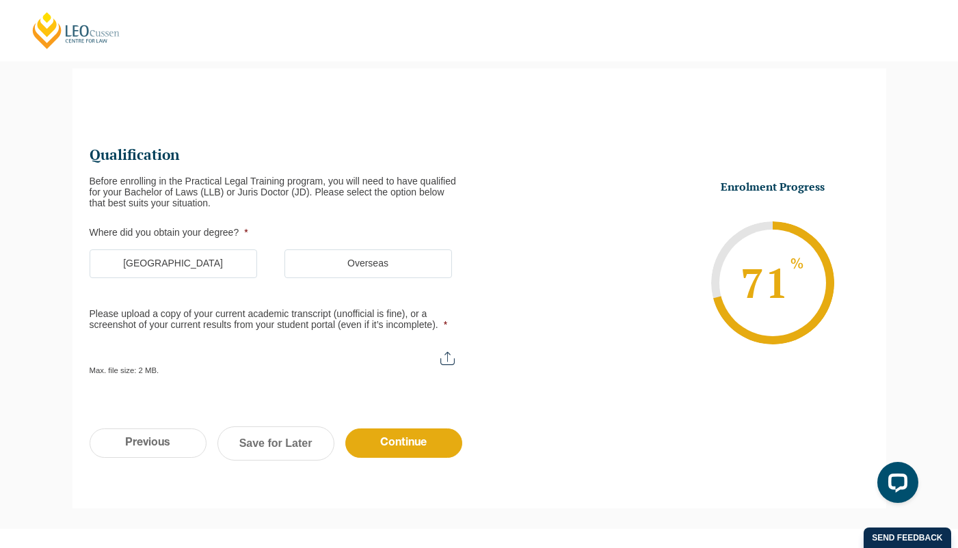
click at [198, 254] on label "Australia" at bounding box center [173, 264] width 167 height 29
click at [0, 0] on input "Australia" at bounding box center [0, 0] width 0 height 0
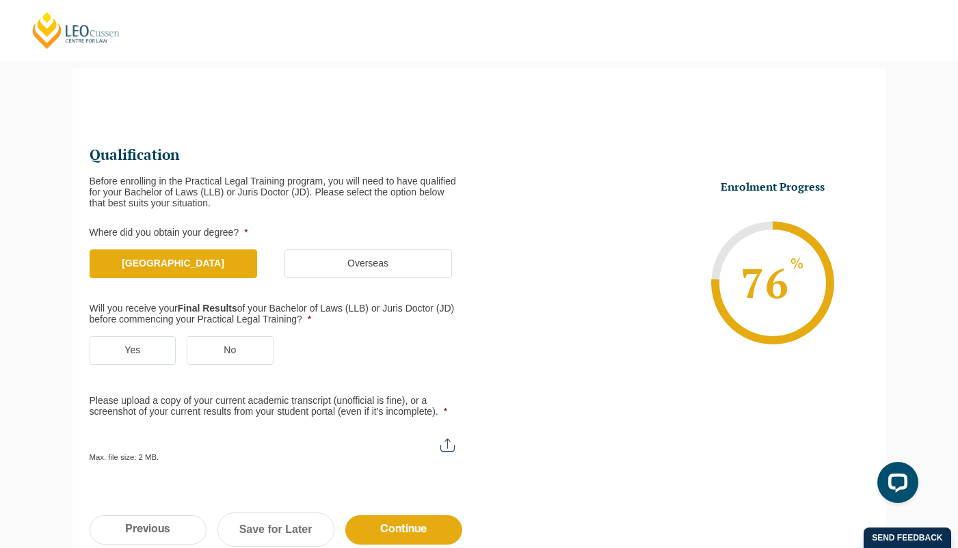
click at [164, 338] on label "Yes" at bounding box center [133, 350] width 87 height 29
click at [0, 0] on input "Yes" at bounding box center [0, 0] width 0 height 0
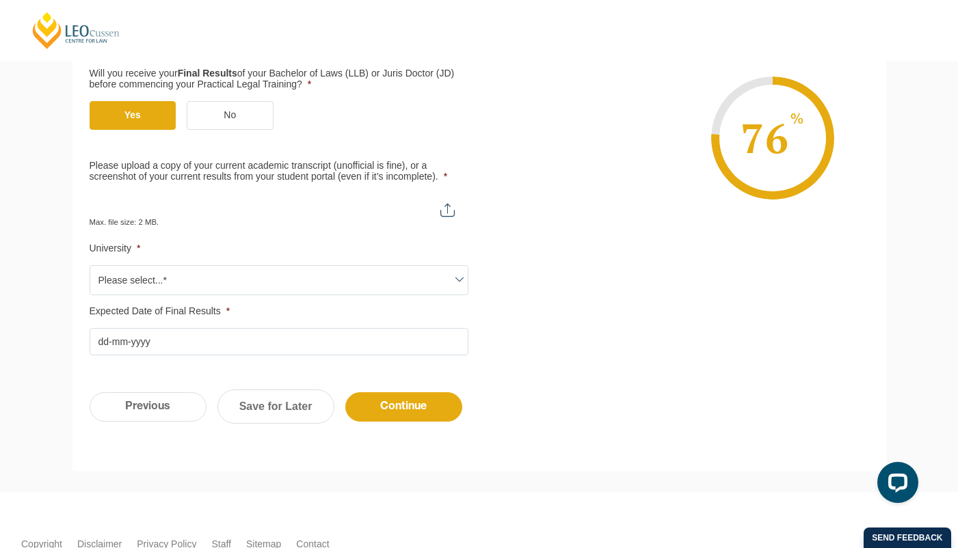
scroll to position [375, 0]
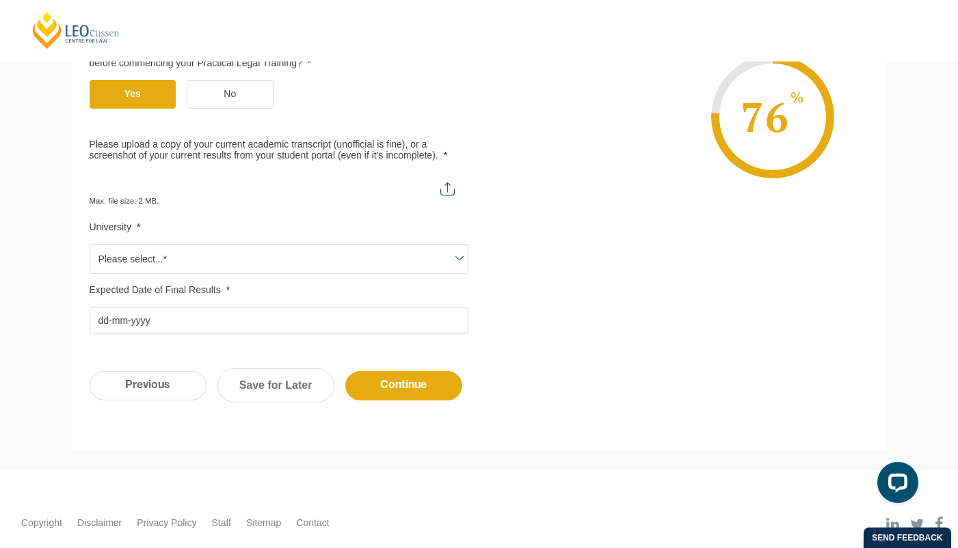
click at [240, 179] on input "Please upload a copy of your current academic transcript (unofficial is fine), …" at bounding box center [279, 183] width 379 height 23
type input "C:\fakepath\StatementofResults-1160591-04_Aug_2025.pdf"
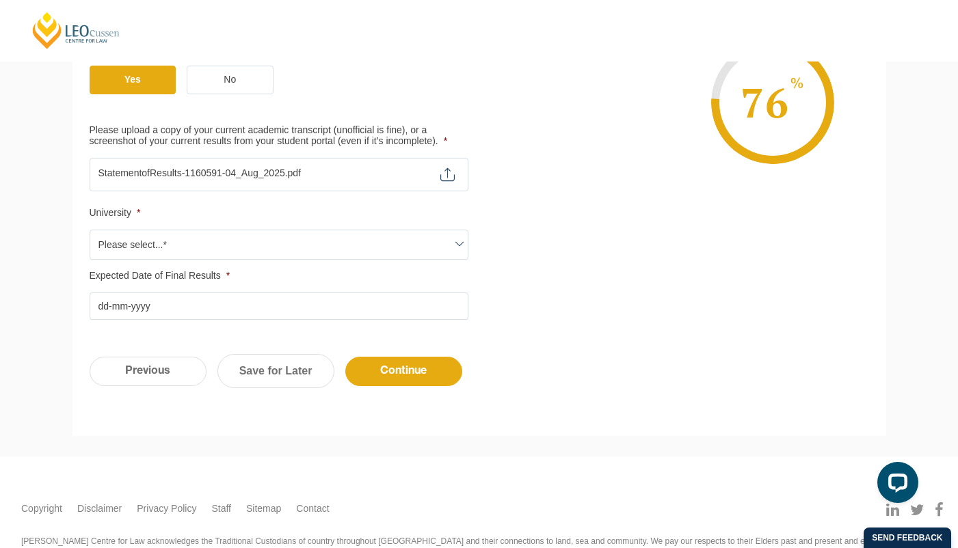
scroll to position [396, 0]
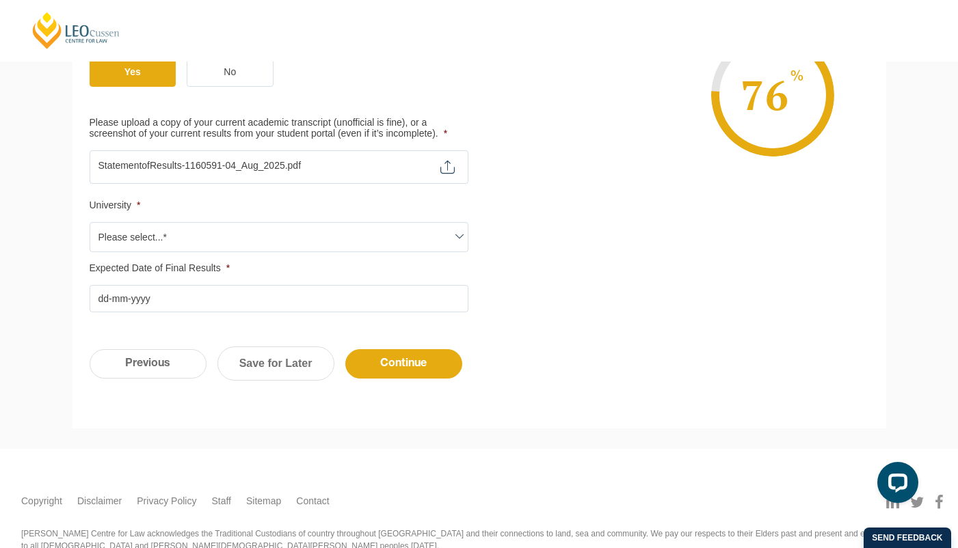
click at [328, 223] on span "Please select...*" at bounding box center [278, 237] width 377 height 29
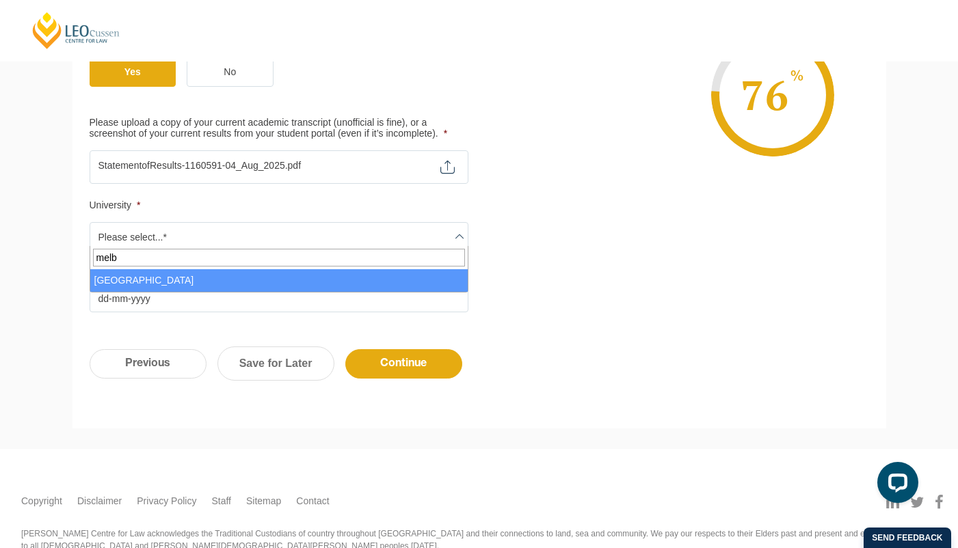
type input "melb"
select select "University of Melbourne"
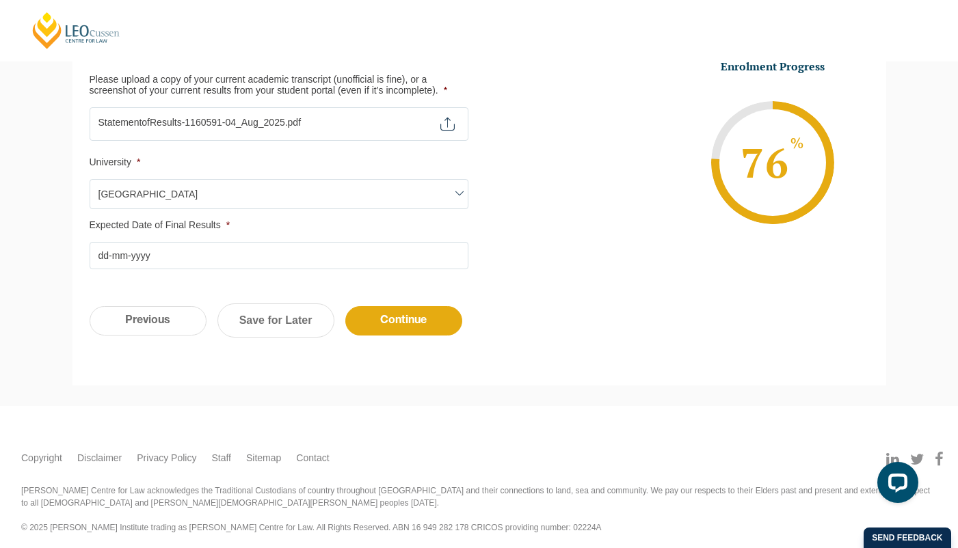
scroll to position [439, 0]
click at [232, 256] on input "Expected Date of Final Results *" at bounding box center [279, 256] width 379 height 27
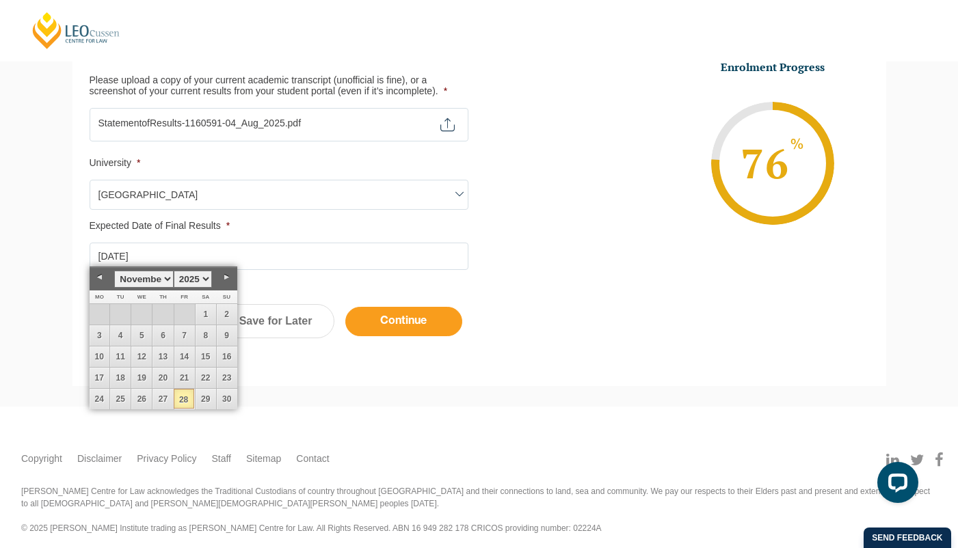
type input "28-11-2025"
click at [446, 317] on input "Continue" at bounding box center [403, 321] width 117 height 29
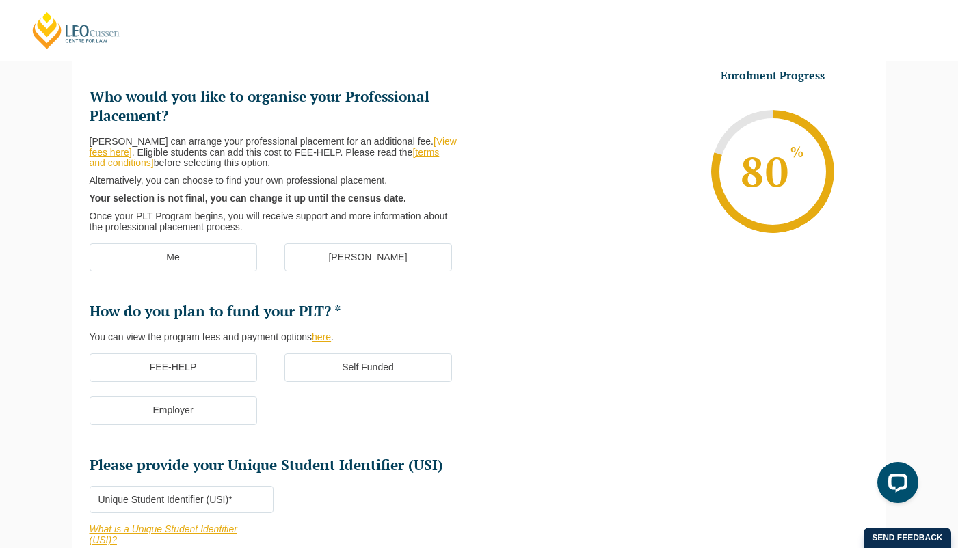
scroll to position [118, 0]
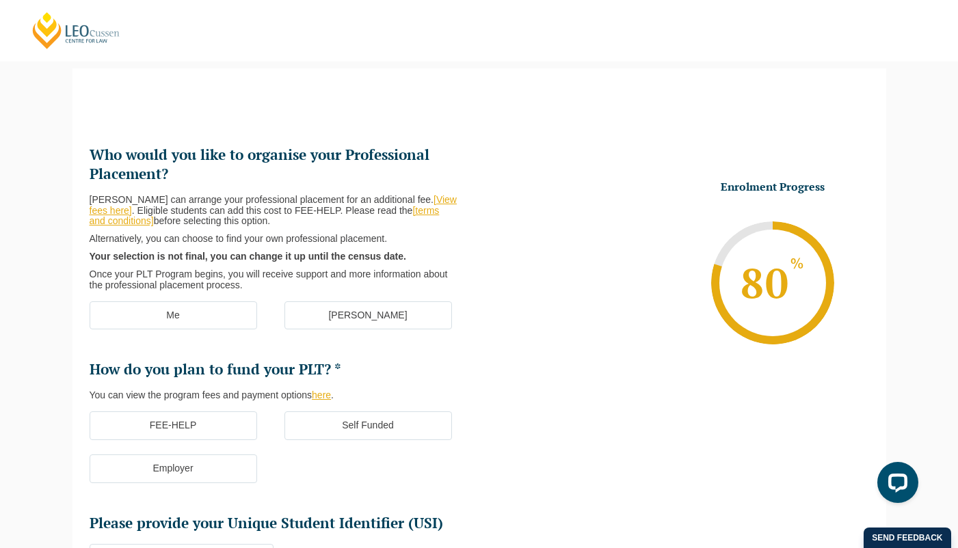
click at [240, 306] on label "Me" at bounding box center [173, 315] width 167 height 29
click at [0, 0] on input "Me" at bounding box center [0, 0] width 0 height 0
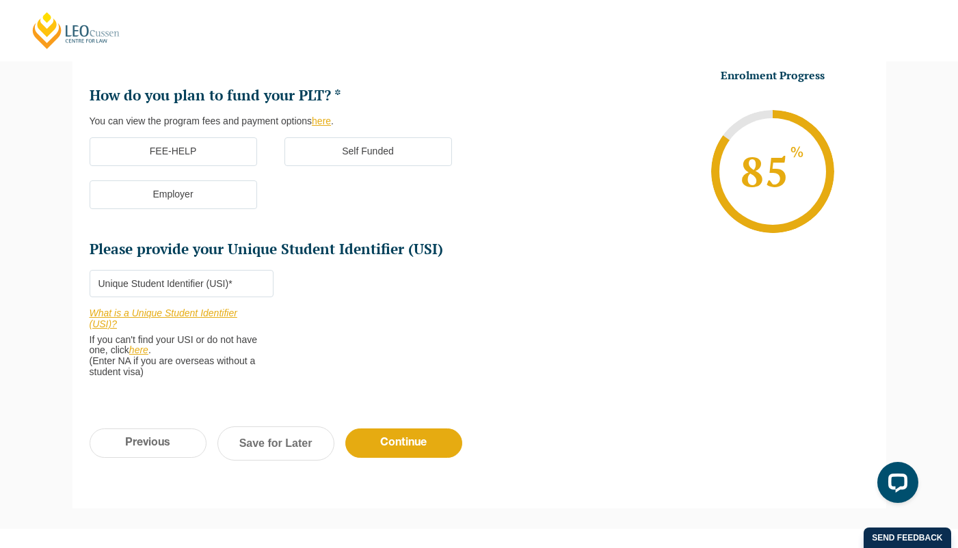
scroll to position [396, 0]
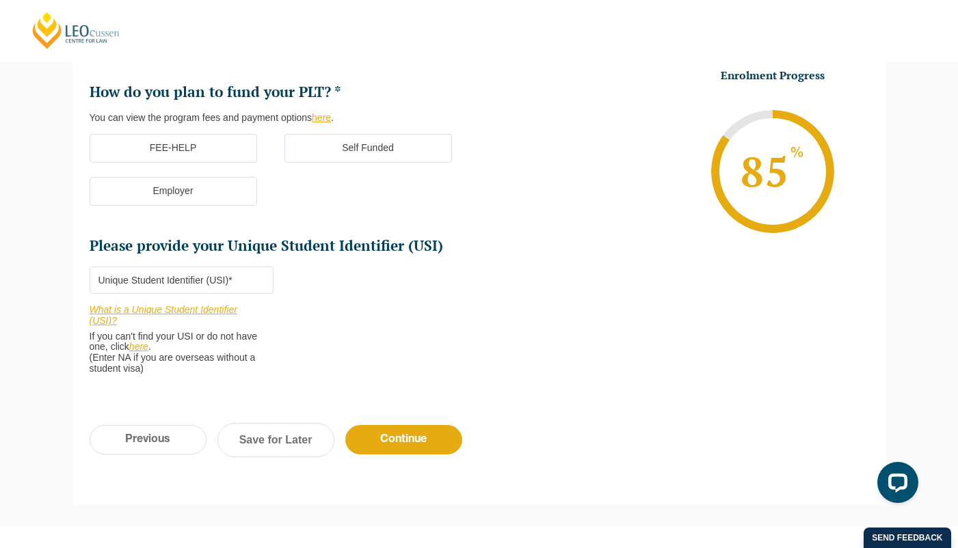
click at [299, 135] on label "Self Funded" at bounding box center [367, 148] width 167 height 29
click at [0, 0] on input "Self Funded" at bounding box center [0, 0] width 0 height 0
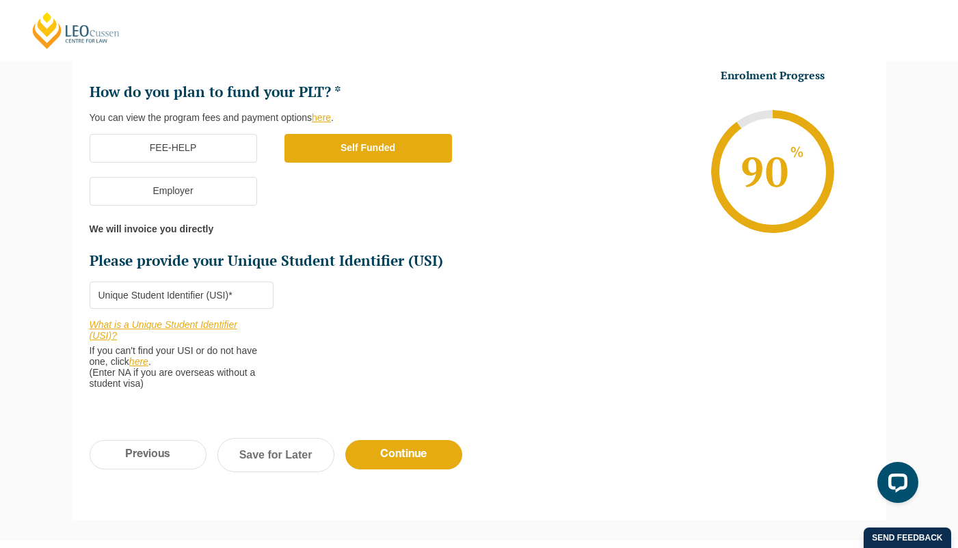
click at [228, 141] on label "FEE-HELP" at bounding box center [173, 148] width 167 height 29
click at [0, 0] on input "FEE-HELP" at bounding box center [0, 0] width 0 height 0
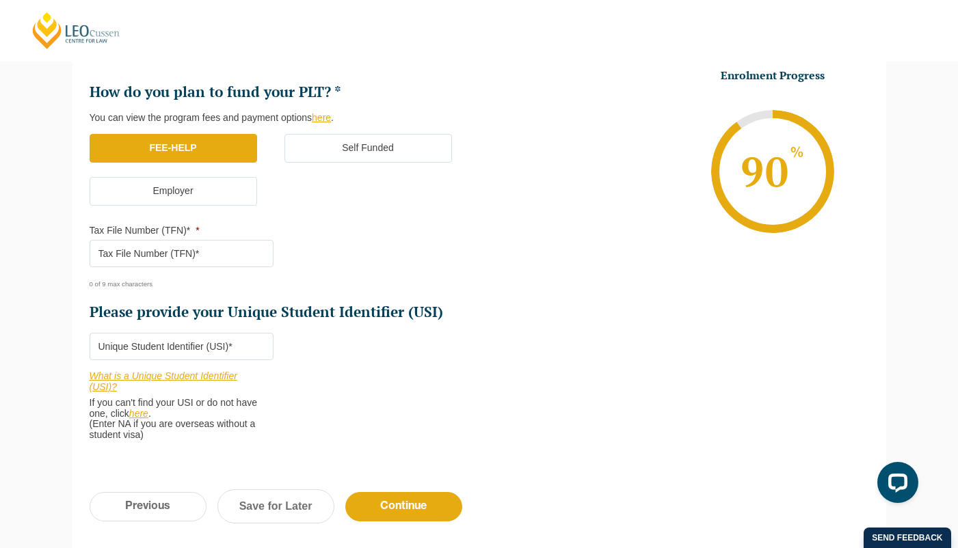
click at [312, 137] on label "Self Funded" at bounding box center [367, 148] width 167 height 29
click at [0, 0] on input "Self Funded" at bounding box center [0, 0] width 0 height 0
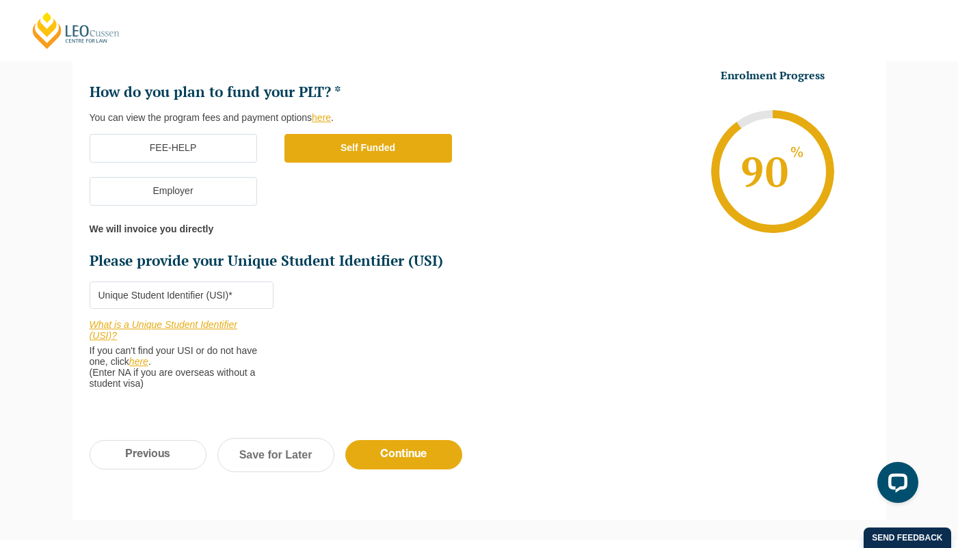
click at [223, 183] on label "Employer" at bounding box center [173, 191] width 167 height 29
click at [0, 0] on input "Employer" at bounding box center [0, 0] width 0 height 0
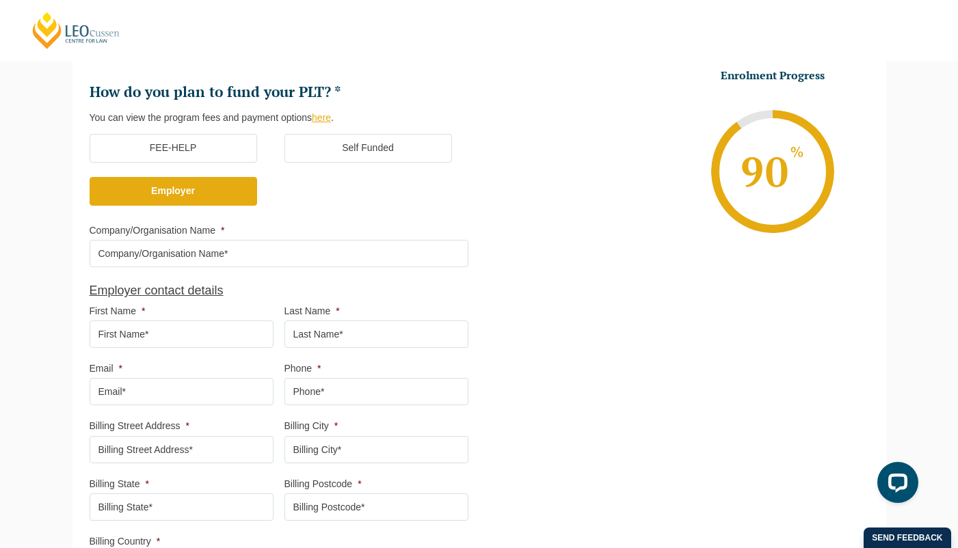
click at [302, 135] on label "Self Funded" at bounding box center [367, 148] width 167 height 29
click at [0, 0] on input "Self Funded" at bounding box center [0, 0] width 0 height 0
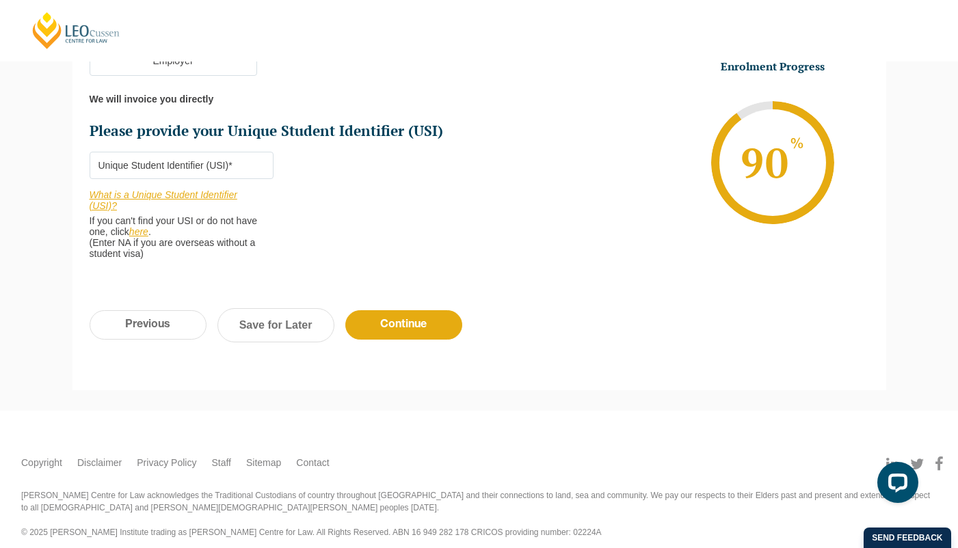
scroll to position [525, 0]
click at [219, 162] on input "Please provide your Unique Student Identifier (USI) *" at bounding box center [182, 165] width 184 height 27
paste input "LF9PAMVFLZ"
type input "LF9PAMVFLZ"
click at [439, 311] on input "Continue" at bounding box center [403, 325] width 117 height 29
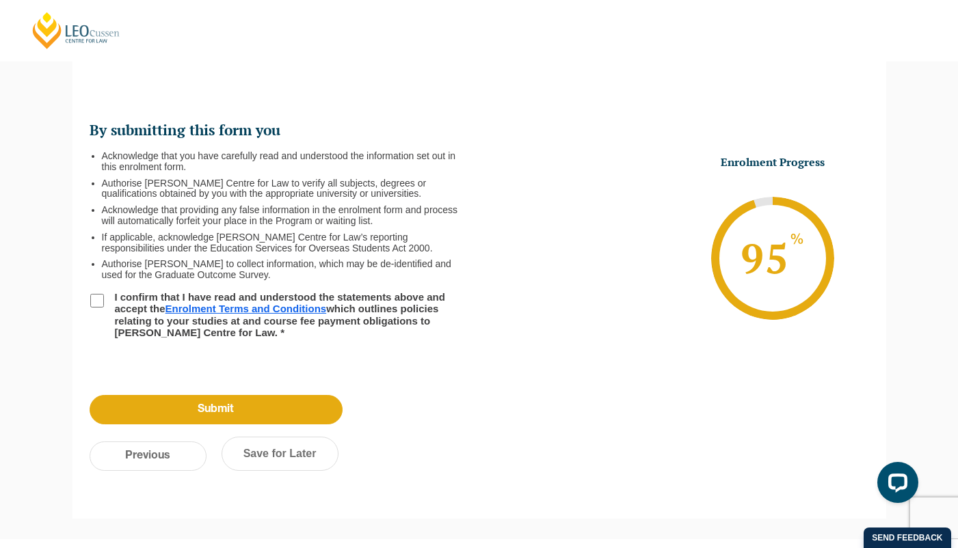
scroll to position [118, 0]
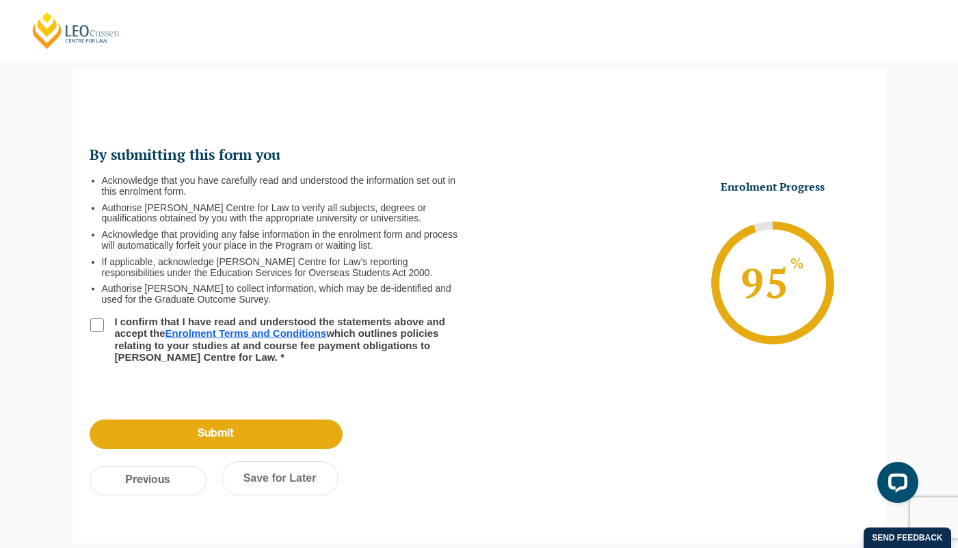
click at [94, 324] on input "I confirm that I have read and understood the statements above and accept the E…" at bounding box center [97, 326] width 14 height 14
checkbox input "true"
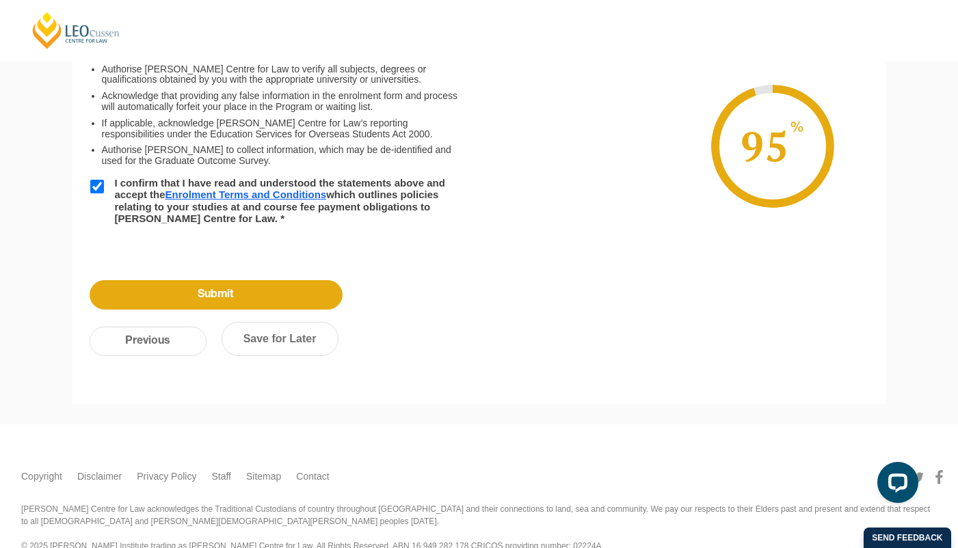
scroll to position [262, 0]
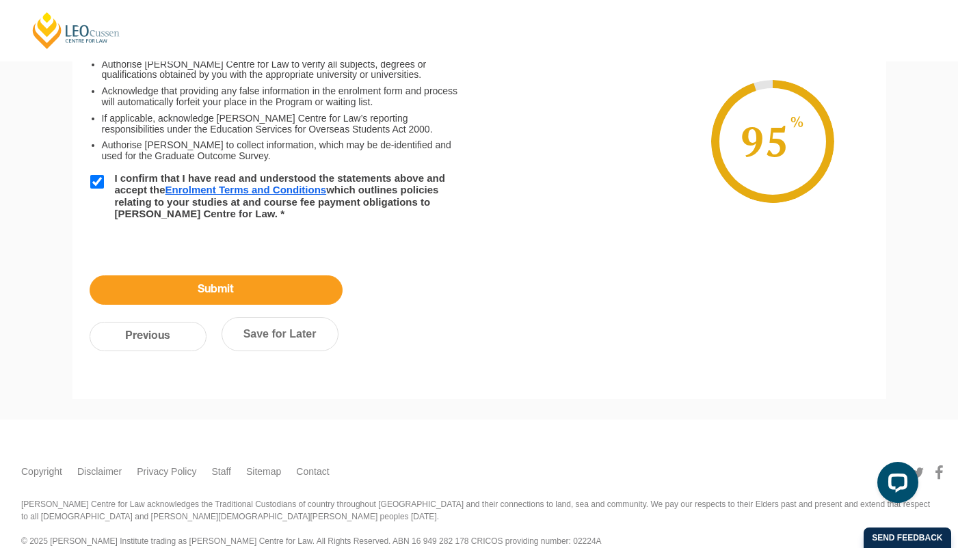
click at [312, 284] on input "Submit" at bounding box center [216, 289] width 253 height 29
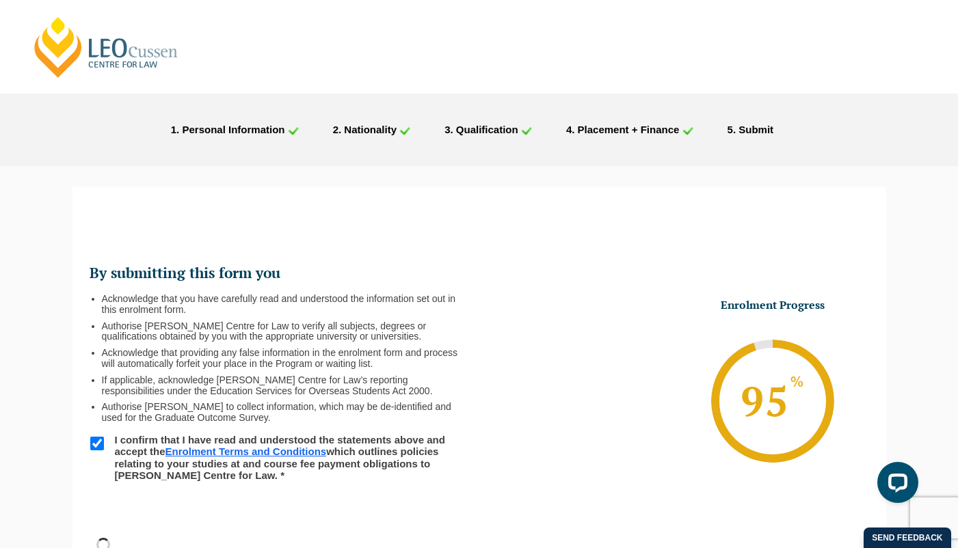
scroll to position [0, 0]
